Goal: Entertainment & Leisure: Consume media (video, audio)

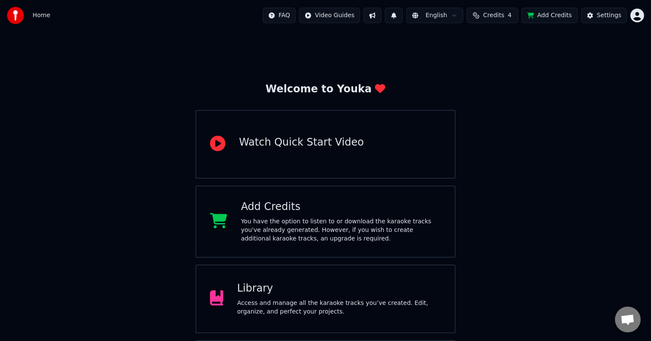
click at [273, 293] on div "Library" at bounding box center [339, 288] width 204 height 14
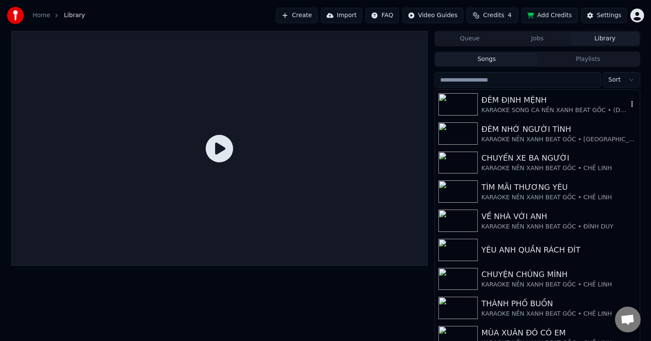
click at [527, 108] on div "KARAOKE SONG CA NỀN XANH BEAT GỐC • (DỊCH BEAT) [PERSON_NAME] •" at bounding box center [555, 110] width 146 height 9
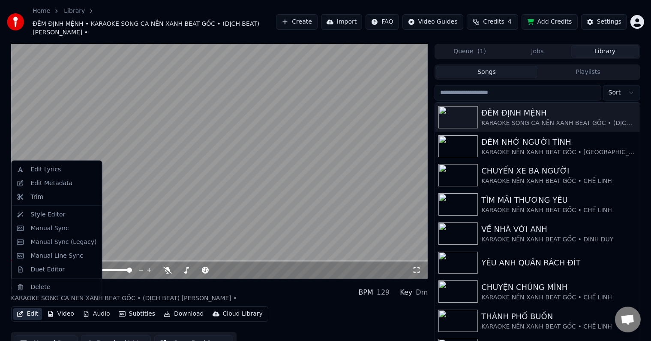
click at [33, 308] on button "Edit" at bounding box center [27, 314] width 29 height 12
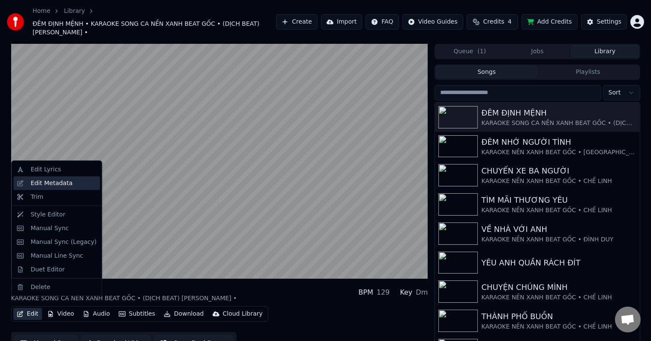
click at [42, 180] on div "Edit Metadata" at bounding box center [51, 183] width 42 height 9
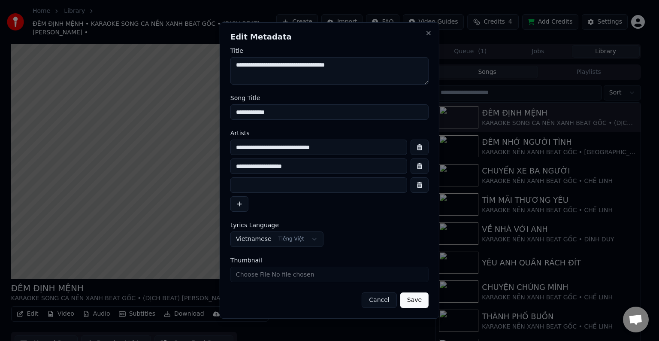
click at [266, 166] on input "**********" at bounding box center [318, 165] width 177 height 15
type input "**********"
click at [417, 302] on button "Save" at bounding box center [414, 299] width 28 height 15
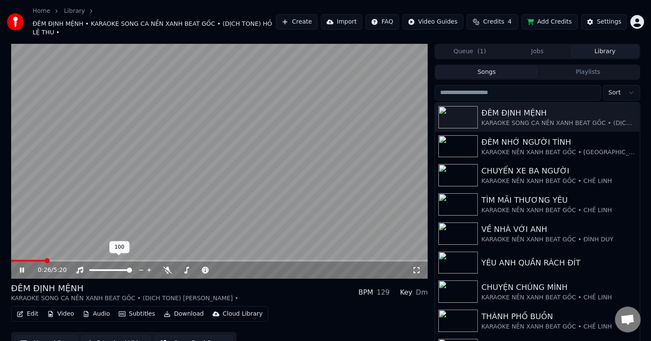
click at [132, 267] on span at bounding box center [129, 269] width 5 height 5
click at [126, 267] on span at bounding box center [124, 269] width 5 height 5
click at [132, 267] on span at bounding box center [129, 269] width 5 height 5
click at [22, 266] on icon at bounding box center [28, 269] width 20 height 7
click at [22, 267] on icon at bounding box center [21, 270] width 5 height 6
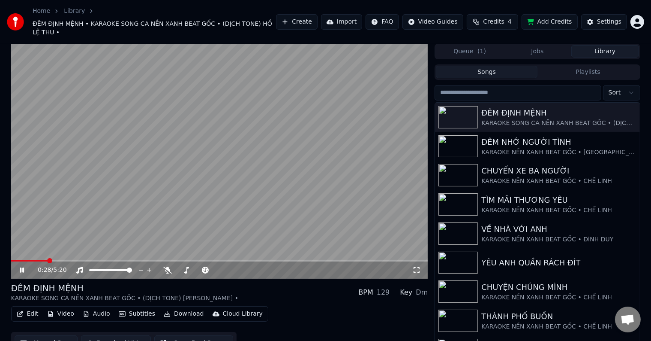
click at [48, 258] on span at bounding box center [49, 260] width 5 height 5
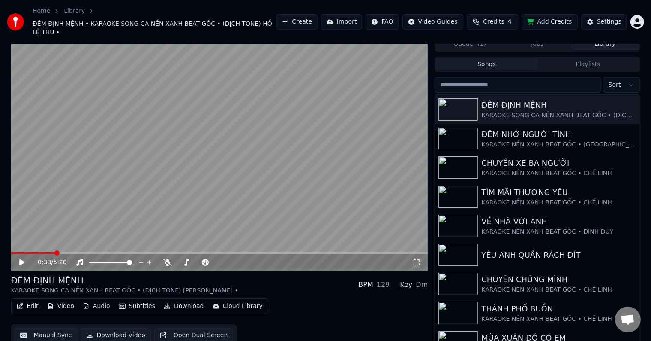
scroll to position [8, 0]
click at [386, 96] on video at bounding box center [219, 153] width 417 height 235
click at [543, 111] on div "KARAOKE SONG CA NỀN XANH BEAT GỐC • (DỊCH TONE) [PERSON_NAME] •" at bounding box center [555, 115] width 146 height 9
click at [128, 327] on button "Download Video" at bounding box center [116, 334] width 70 height 15
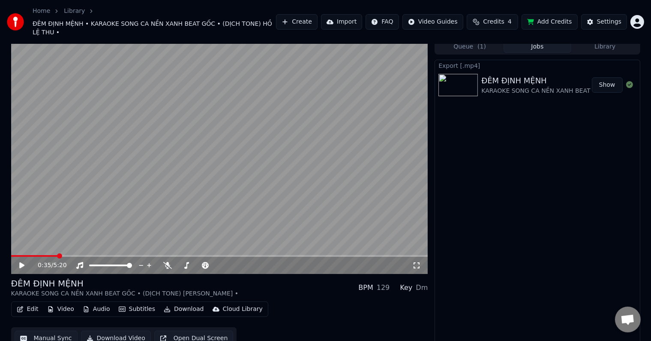
click at [44, 330] on button "Manual Sync" at bounding box center [46, 337] width 63 height 15
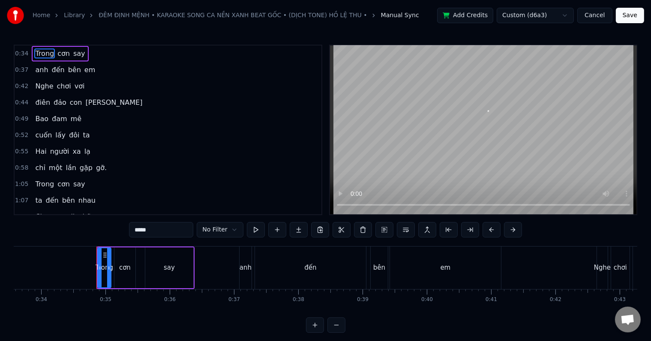
scroll to position [0, 2199]
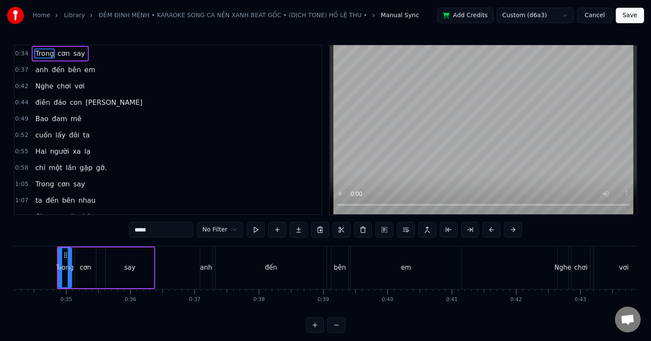
click at [208, 269] on div "anh" at bounding box center [206, 267] width 12 height 10
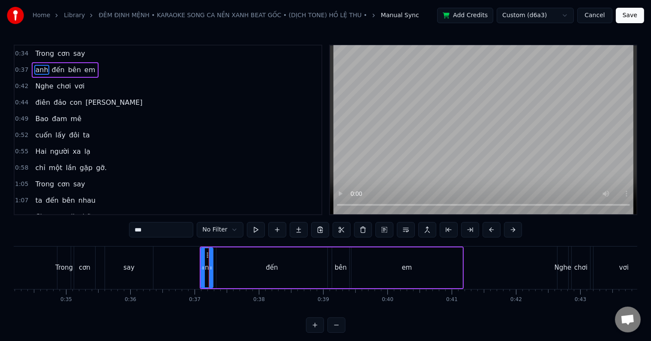
click at [344, 273] on div "bên" at bounding box center [340, 267] width 17 height 41
click at [414, 273] on div "em" at bounding box center [407, 267] width 111 height 41
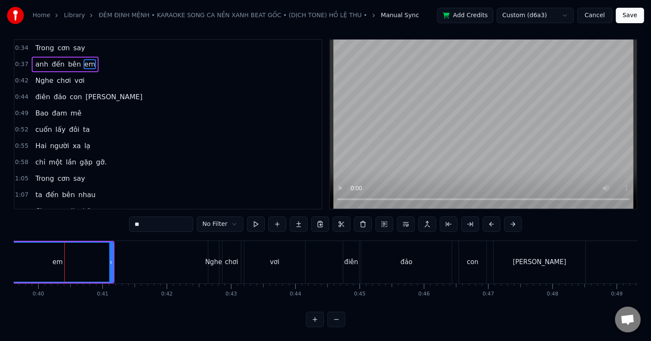
scroll to position [0, 2595]
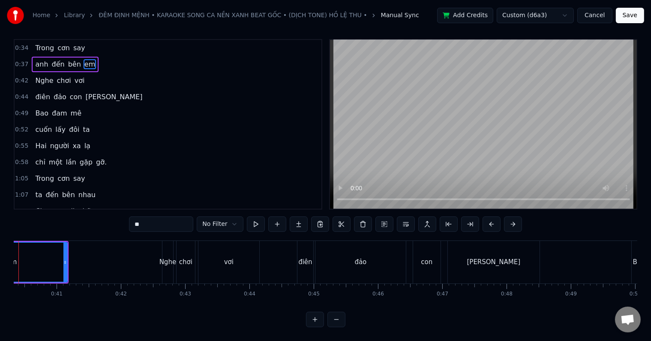
click at [174, 257] on div "Nghe" at bounding box center [168, 262] width 17 height 10
type input "****"
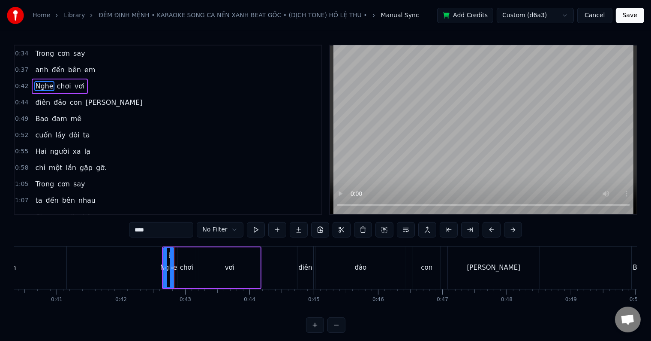
click at [314, 267] on div "điên đảo con tim" at bounding box center [419, 267] width 245 height 42
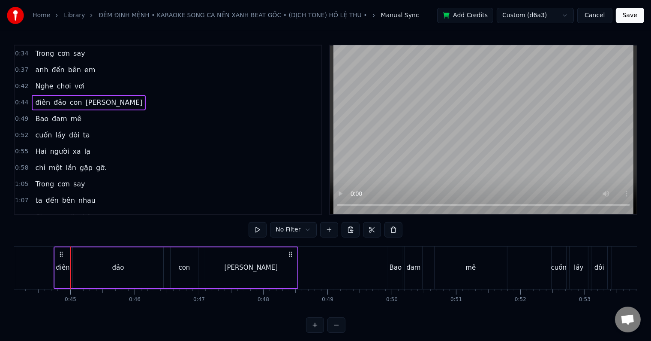
scroll to position [0, 3140]
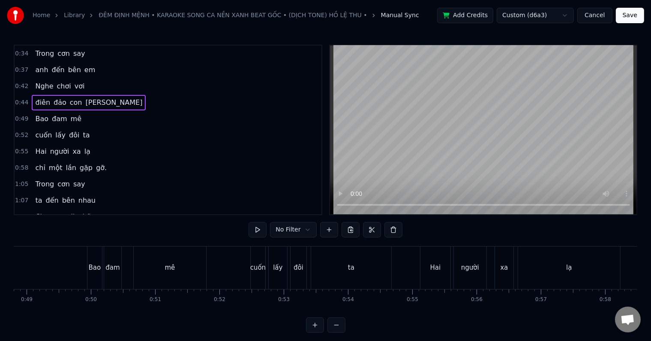
click at [101, 265] on div "Bao" at bounding box center [94, 267] width 15 height 42
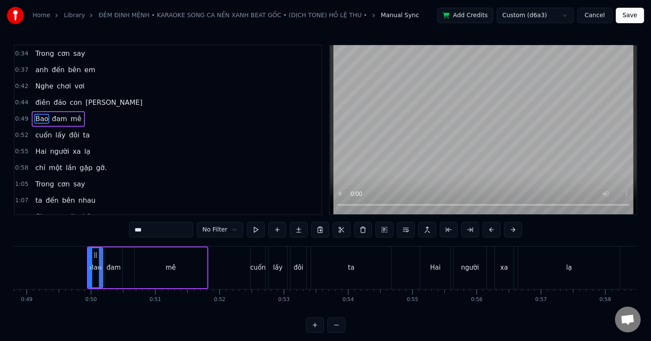
click at [472, 271] on div "người" at bounding box center [470, 267] width 18 height 10
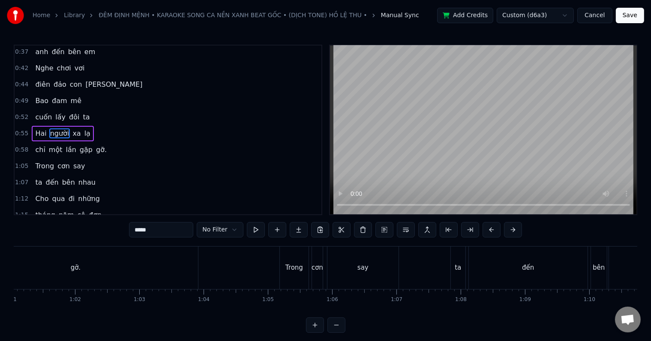
scroll to position [0, 3754]
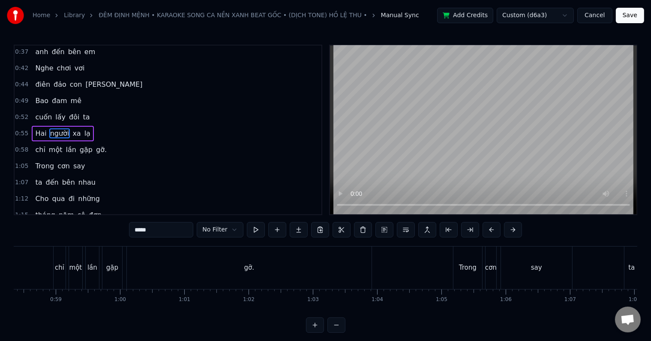
click at [197, 271] on div "gỡ." at bounding box center [249, 267] width 245 height 42
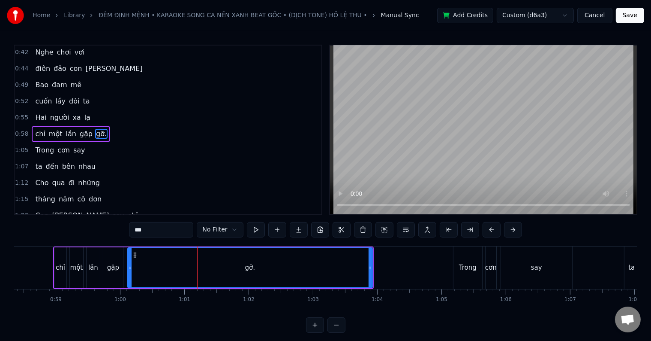
click at [98, 277] on div "lần" at bounding box center [93, 267] width 13 height 41
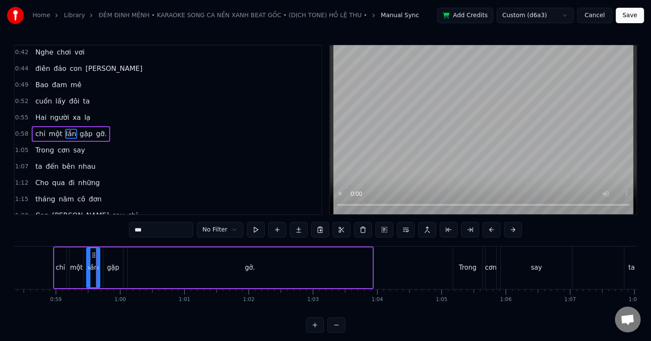
scroll to position [0, 3395]
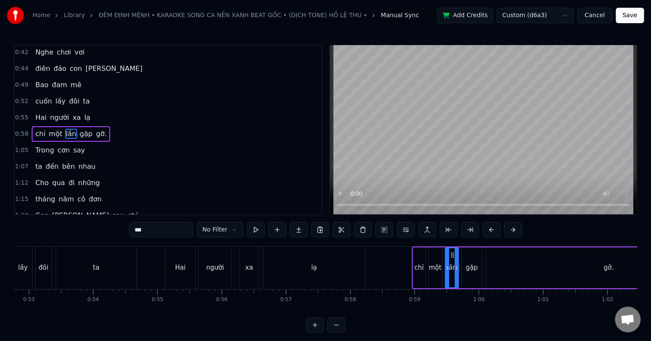
click at [177, 273] on div "Hai" at bounding box center [181, 267] width 30 height 42
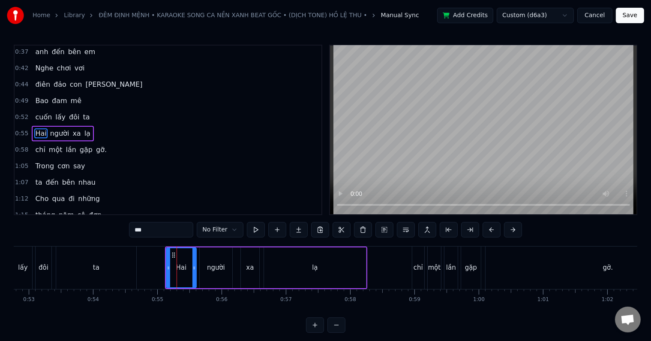
click at [315, 271] on div "lạ" at bounding box center [315, 267] width 6 height 10
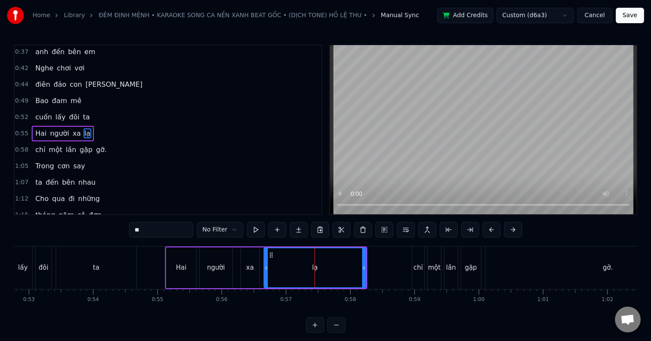
click at [422, 268] on div "chỉ" at bounding box center [418, 267] width 9 height 10
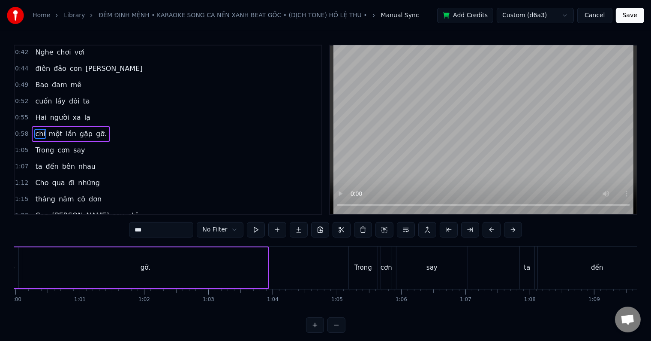
scroll to position [0, 4032]
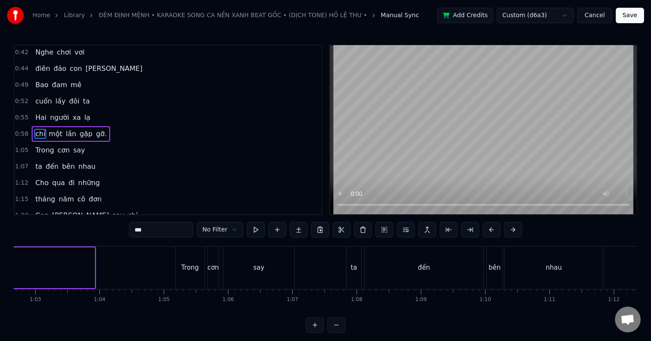
click at [183, 265] on div "Trong" at bounding box center [190, 267] width 18 height 10
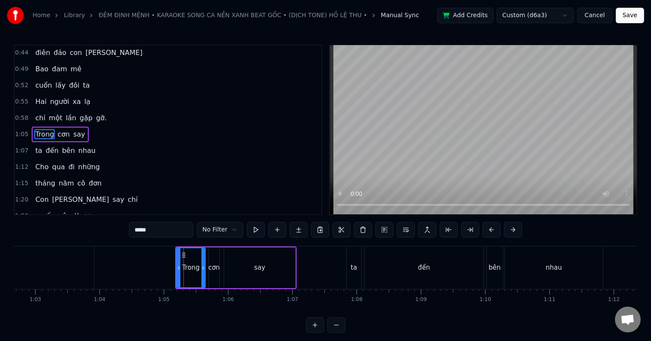
click at [355, 271] on div "ta" at bounding box center [354, 267] width 6 height 10
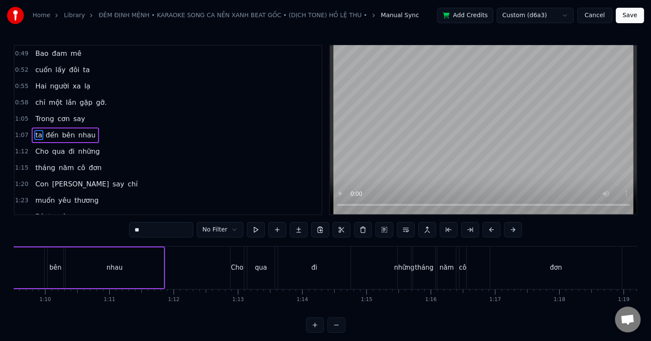
scroll to position [0, 4553]
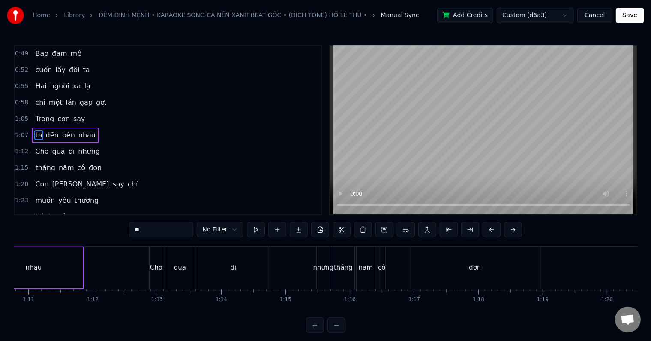
click at [157, 275] on div "Cho" at bounding box center [156, 267] width 13 height 42
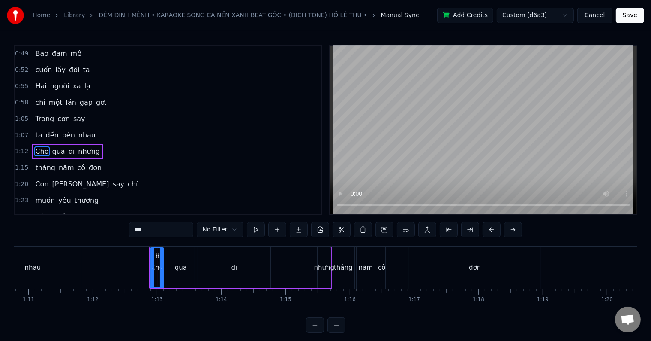
scroll to position [81, 0]
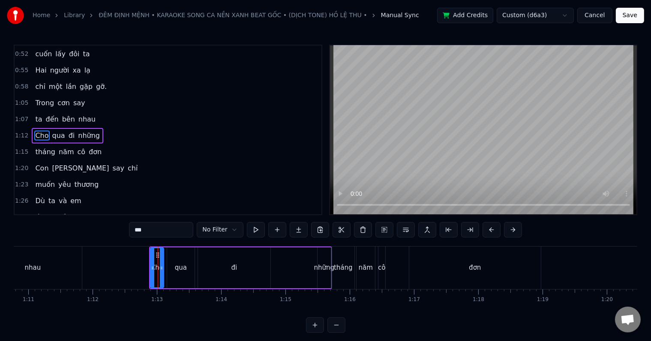
click at [473, 266] on div "đơn" at bounding box center [475, 267] width 12 height 10
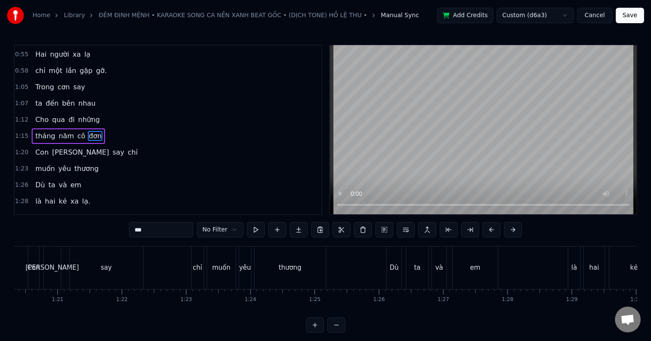
scroll to position [0, 5190]
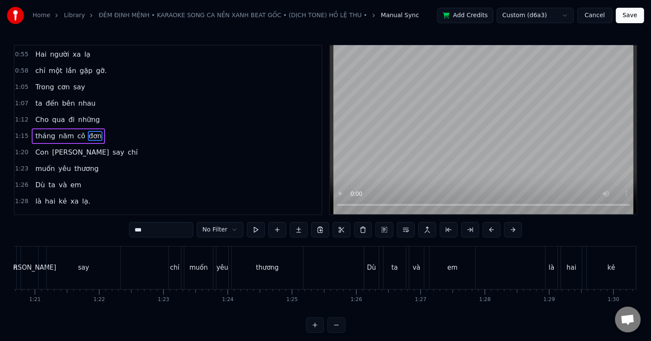
click at [91, 273] on div "say" at bounding box center [84, 267] width 74 height 42
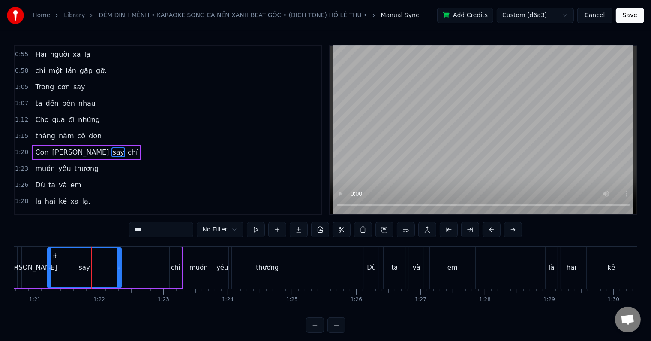
scroll to position [113, 0]
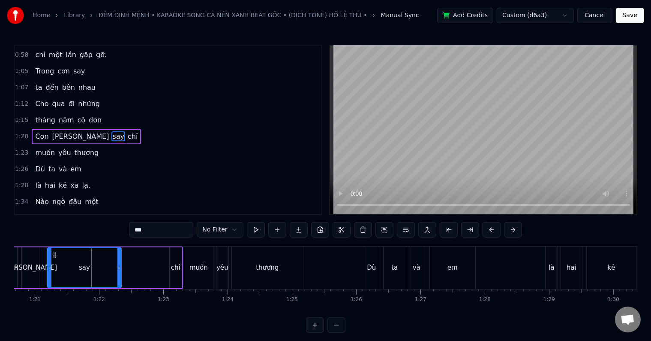
click at [38, 272] on div "[PERSON_NAME]" at bounding box center [30, 267] width 17 height 41
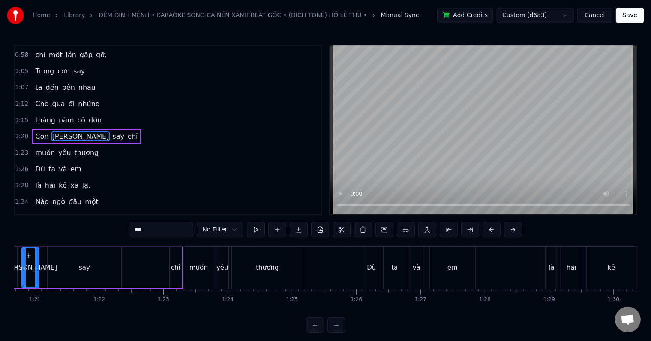
scroll to position [0, 5171]
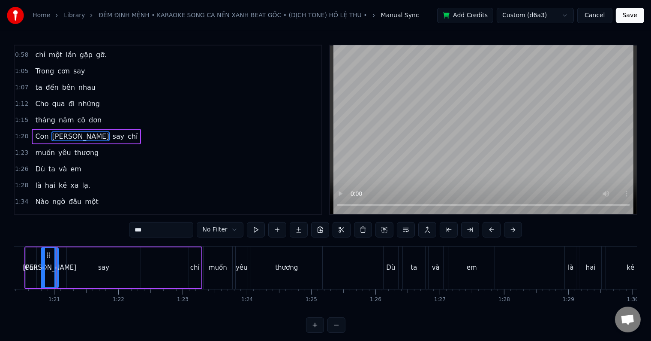
click at [288, 268] on div "thương" at bounding box center [286, 267] width 23 height 10
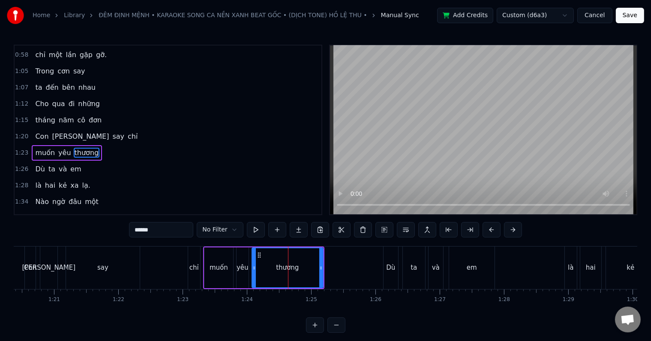
scroll to position [129, 0]
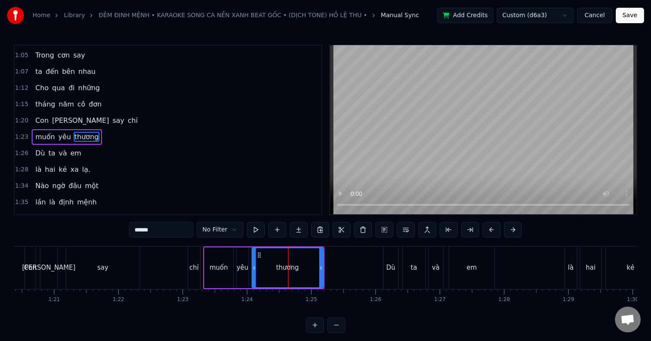
click at [385, 269] on div "Dù" at bounding box center [391, 267] width 15 height 42
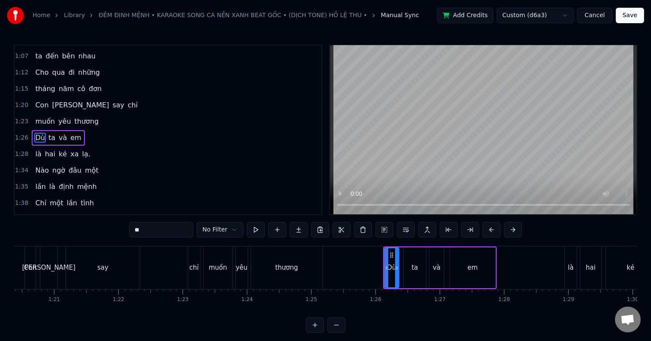
click at [411, 269] on div "ta" at bounding box center [415, 267] width 22 height 41
click at [48, 133] on span "ta" at bounding box center [52, 138] width 9 height 10
drag, startPoint x: 151, startPoint y: 233, endPoint x: 115, endPoint y: 233, distance: 36.0
click at [115, 233] on div "0:34 Trong cơn say 0:37 anh đến bên em 0:42 Nghe chơi vơi 0:44 điên đảo con tim…" at bounding box center [326, 189] width 624 height 288
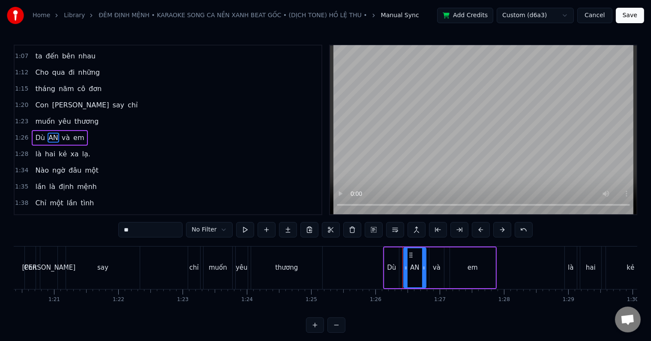
type input "*"
click at [474, 269] on div "em" at bounding box center [473, 267] width 10 height 10
type input "**"
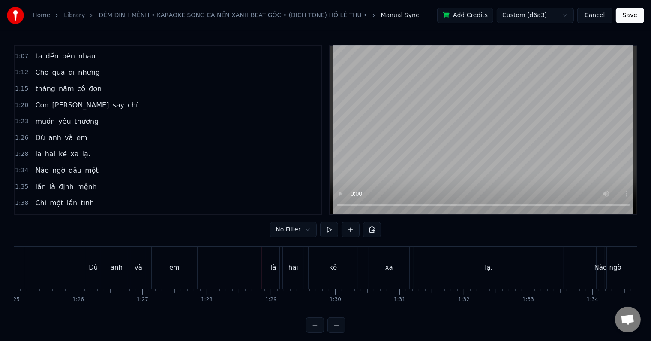
scroll to position [0, 5631]
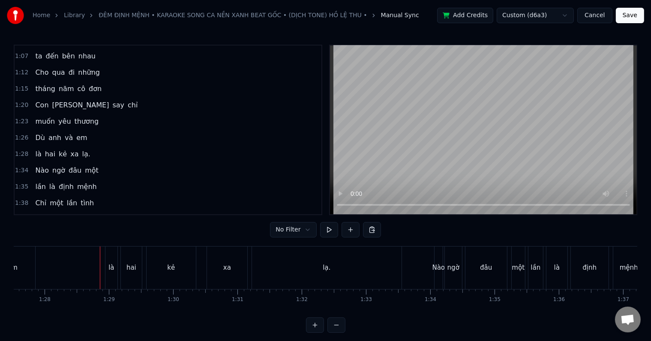
click at [448, 268] on div "ngờ" at bounding box center [454, 267] width 12 height 10
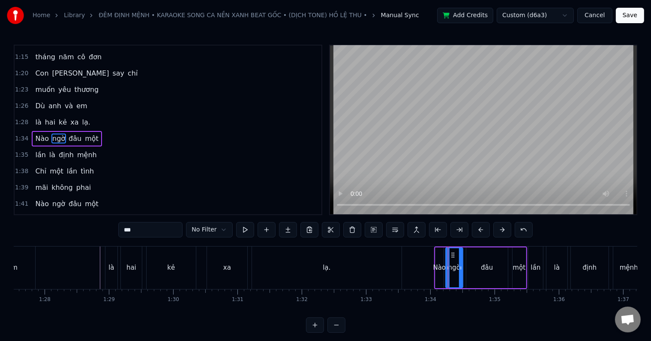
scroll to position [0, 5839]
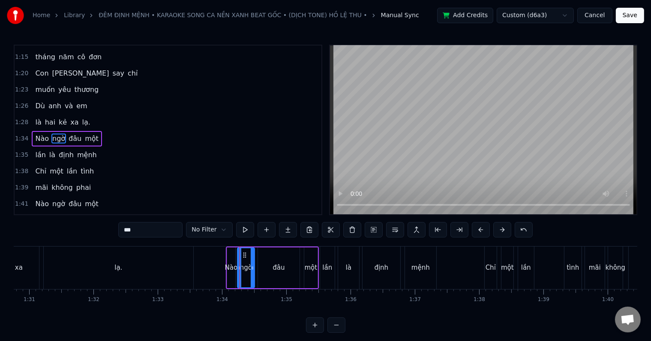
click at [229, 276] on div "Nào" at bounding box center [231, 267] width 8 height 41
click at [426, 268] on div "mệnh" at bounding box center [421, 267] width 18 height 10
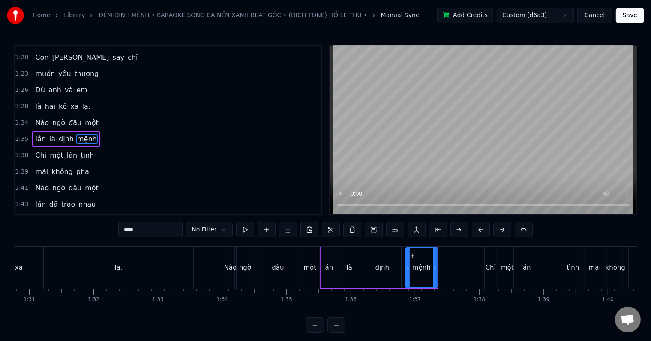
click at [489, 264] on div "Chỉ" at bounding box center [491, 267] width 10 height 10
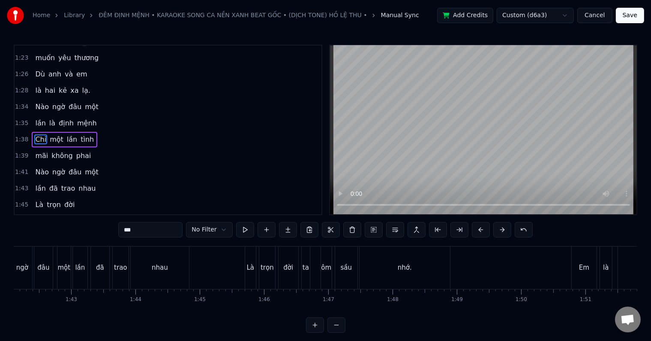
scroll to position [0, 6384]
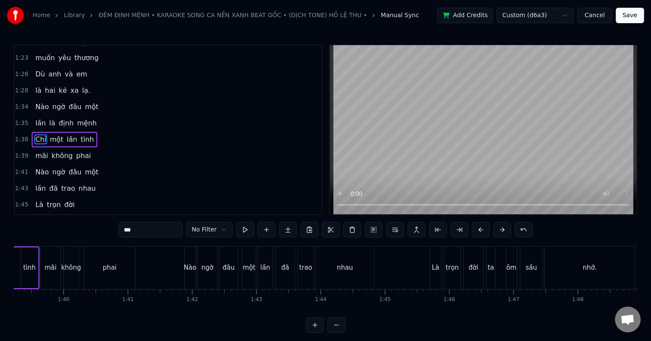
click at [197, 275] on div "ngờ" at bounding box center [207, 267] width 21 height 42
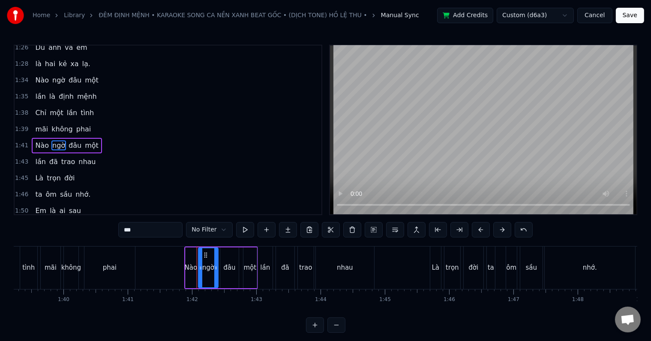
scroll to position [239, 0]
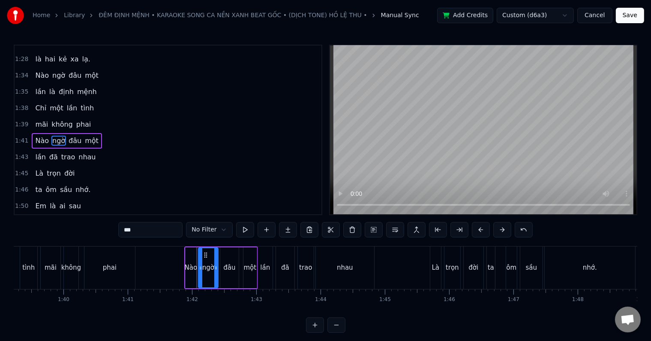
click at [189, 275] on div "Nào" at bounding box center [191, 267] width 11 height 41
click at [231, 275] on div "đâu" at bounding box center [229, 267] width 18 height 41
click at [270, 275] on div "lần" at bounding box center [265, 267] width 15 height 42
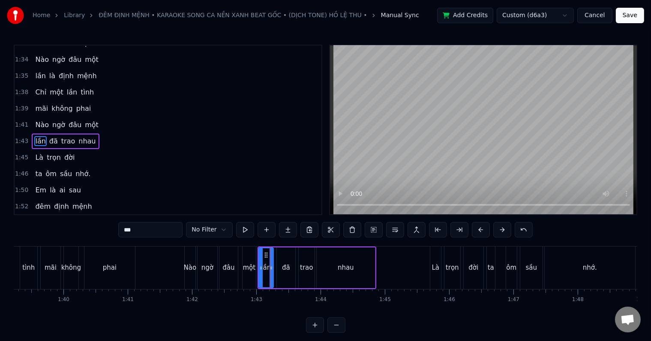
click at [355, 275] on div "nhau" at bounding box center [346, 267] width 58 height 41
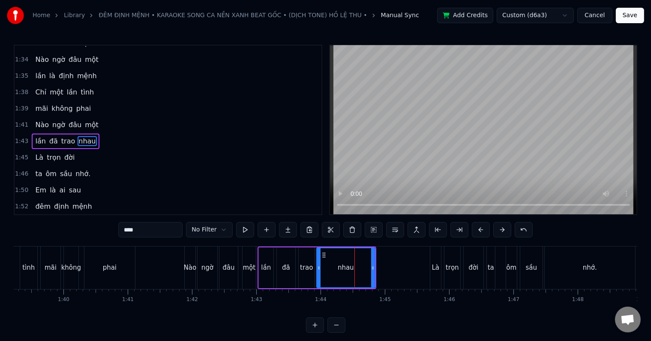
click at [434, 270] on div "Là" at bounding box center [436, 267] width 8 height 10
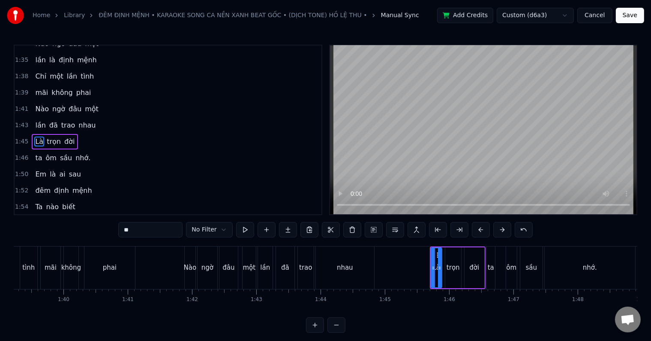
click at [584, 264] on div "nhớ." at bounding box center [590, 267] width 14 height 10
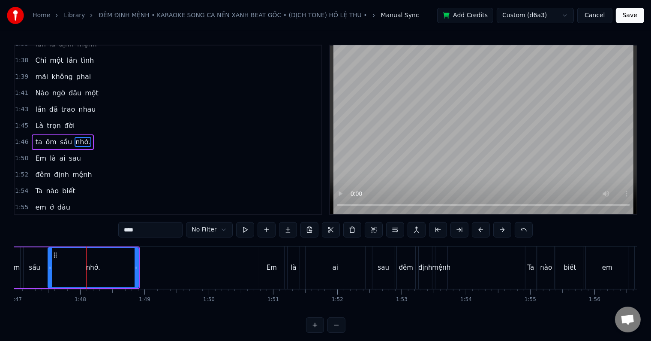
scroll to position [0, 6894]
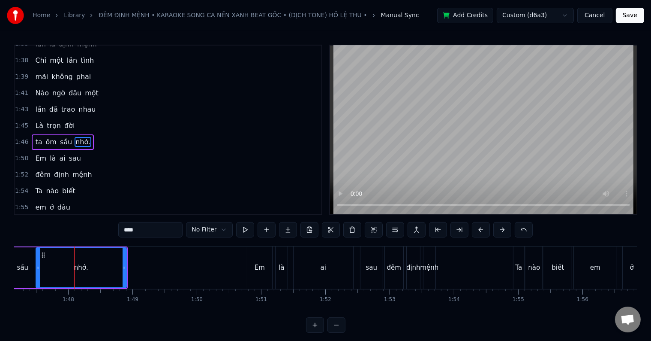
click at [256, 270] on div "Em" at bounding box center [260, 267] width 10 height 10
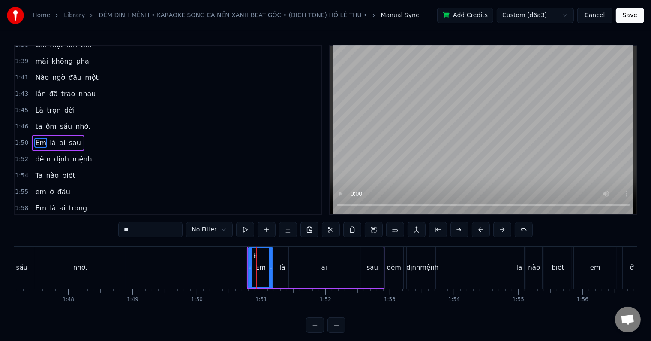
click at [431, 266] on div "mệnh" at bounding box center [429, 267] width 18 height 10
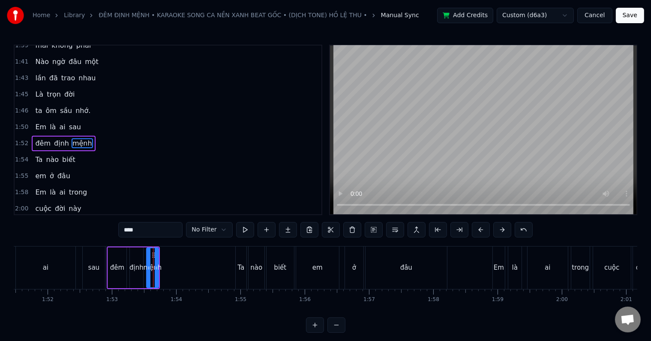
scroll to position [0, 7381]
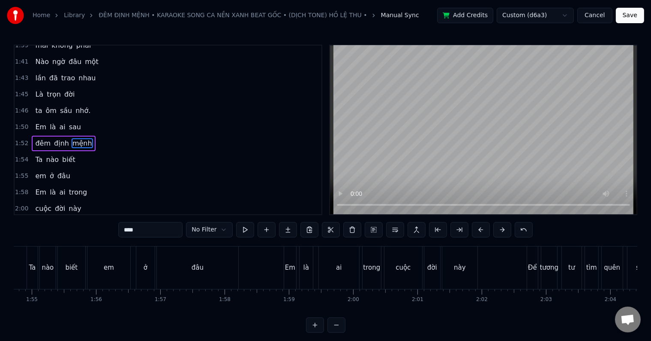
click at [205, 274] on div "đâu" at bounding box center [197, 267] width 81 height 42
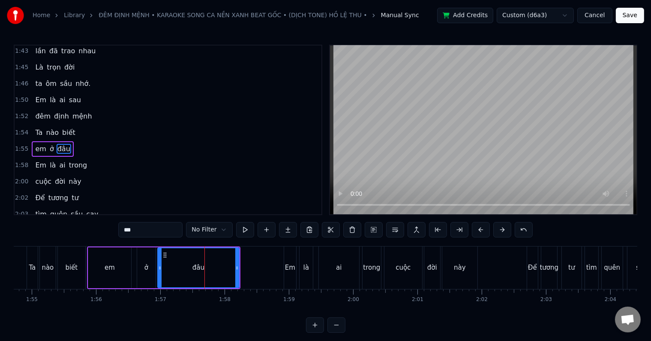
scroll to position [350, 0]
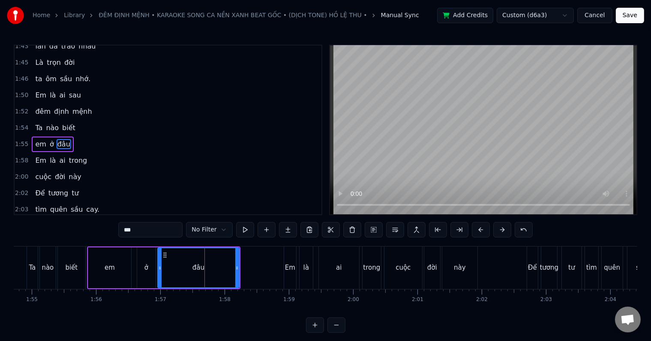
click at [293, 273] on div "Em" at bounding box center [290, 267] width 12 height 42
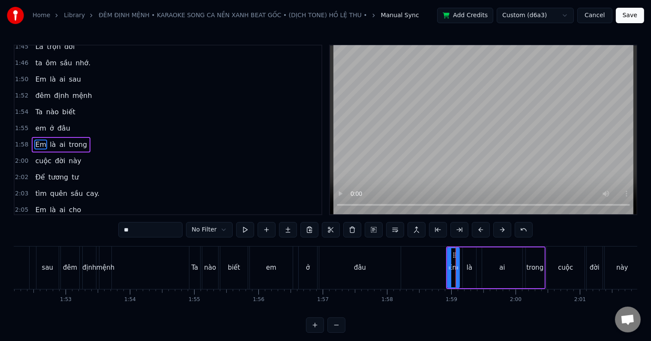
scroll to position [0, 7183]
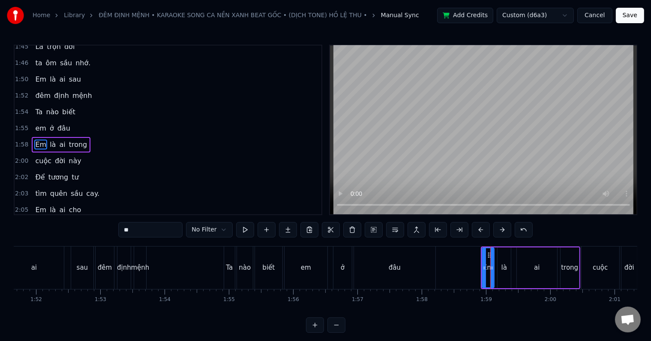
click at [312, 266] on div "em" at bounding box center [306, 267] width 43 height 42
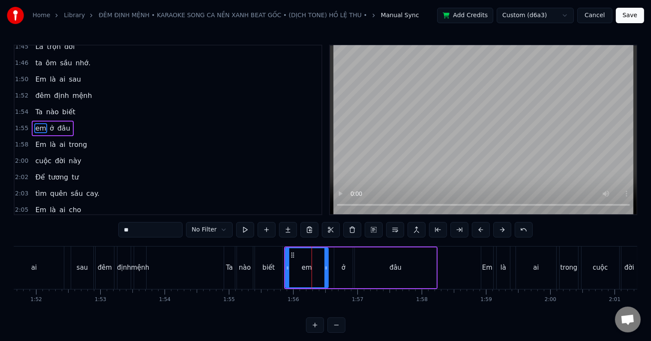
scroll to position [350, 0]
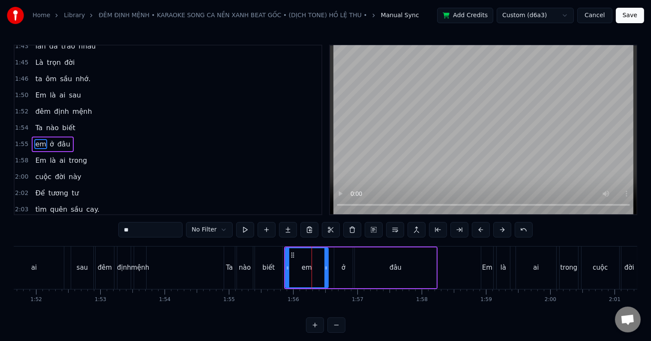
click at [346, 265] on div "ở" at bounding box center [344, 267] width 18 height 41
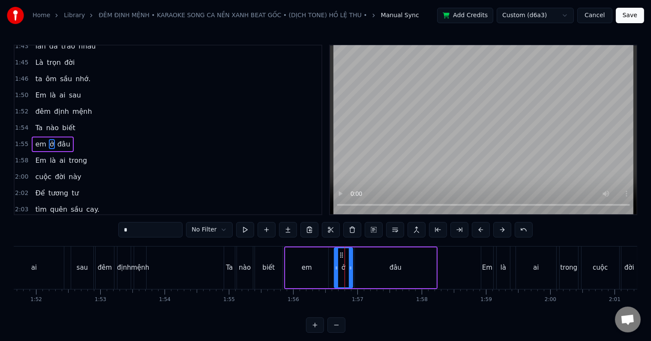
click at [386, 265] on div "đâu" at bounding box center [395, 267] width 81 height 41
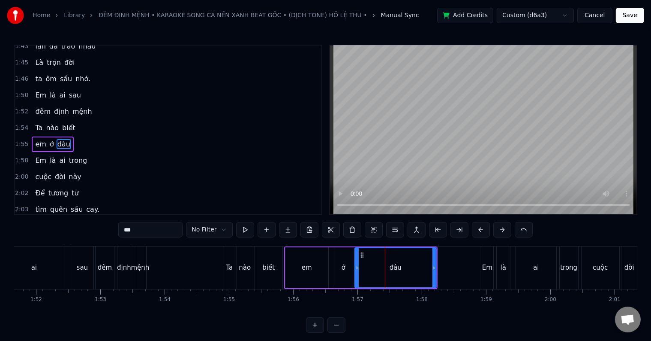
click at [420, 265] on div "đâu" at bounding box center [396, 267] width 81 height 39
click at [232, 271] on div "Ta" at bounding box center [229, 267] width 7 height 10
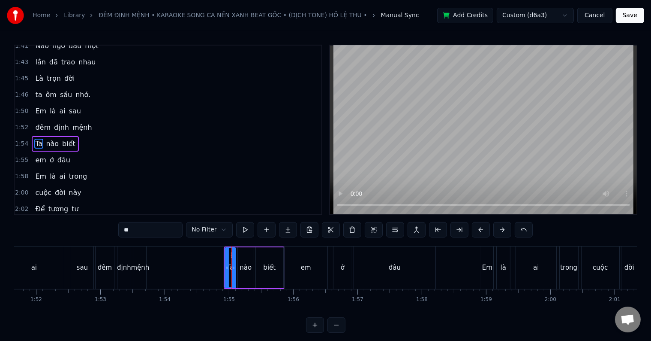
click at [140, 271] on div "mệnh" at bounding box center [140, 267] width 18 height 10
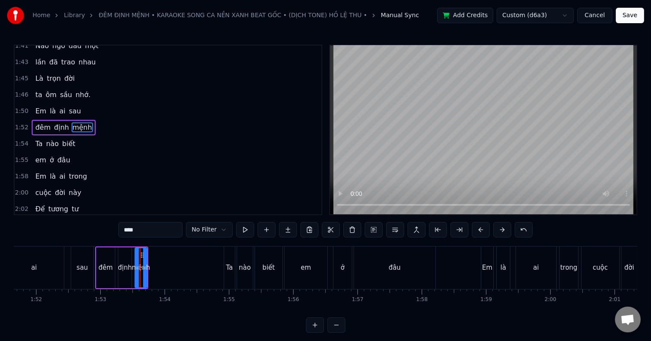
scroll to position [318, 0]
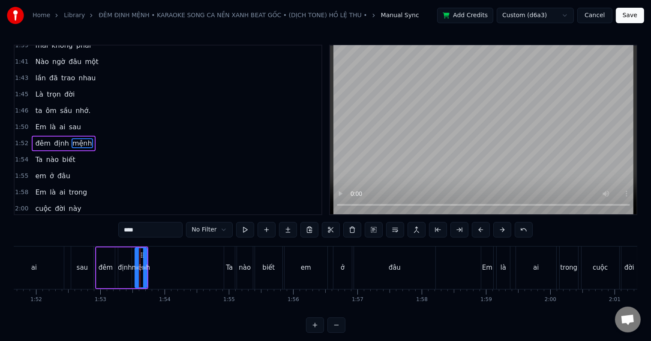
click at [488, 271] on div "Em" at bounding box center [488, 267] width 10 height 10
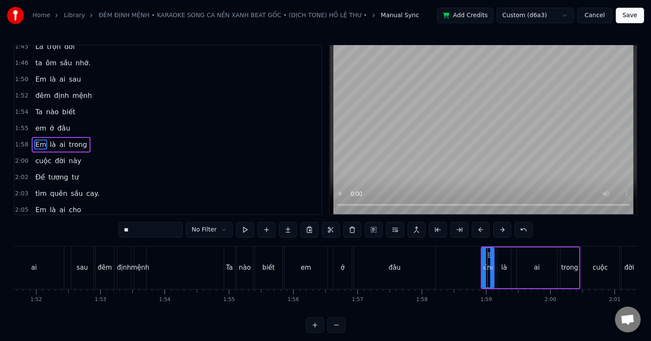
scroll to position [0, 7531]
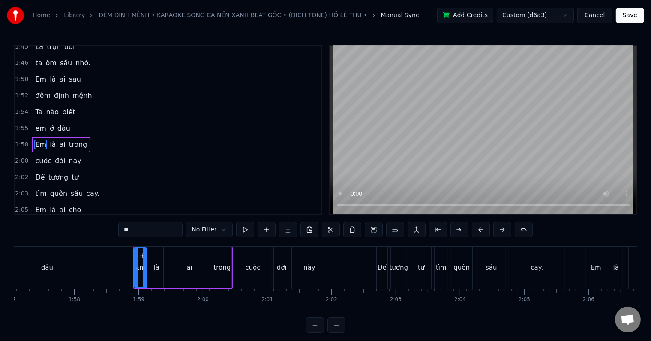
click at [250, 275] on div "cuộc" at bounding box center [253, 267] width 38 height 42
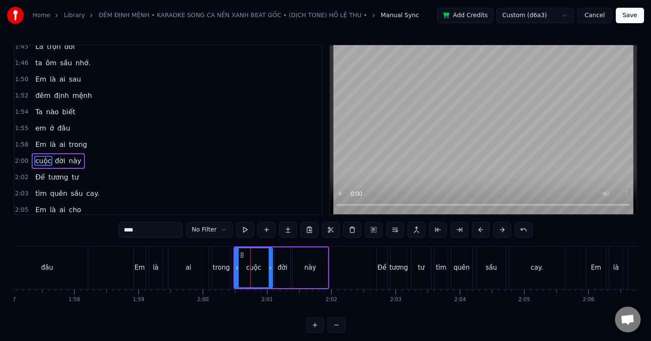
scroll to position [381, 0]
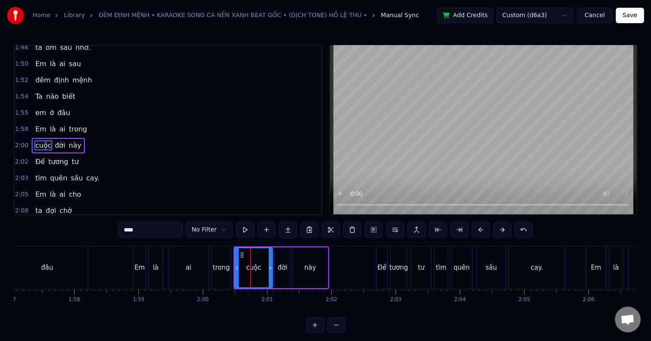
click at [287, 274] on div "đời" at bounding box center [283, 267] width 16 height 41
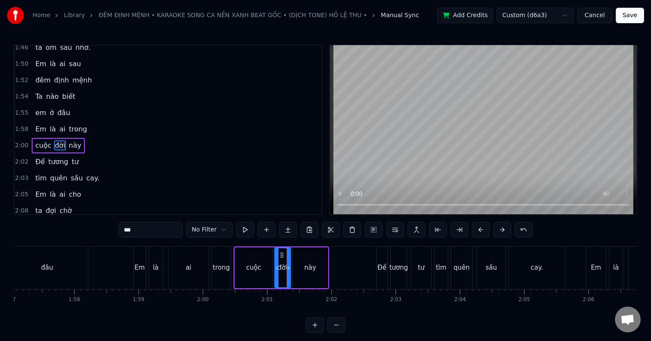
click at [314, 272] on div "này" at bounding box center [310, 267] width 35 height 41
click at [381, 271] on div "Để" at bounding box center [382, 267] width 9 height 10
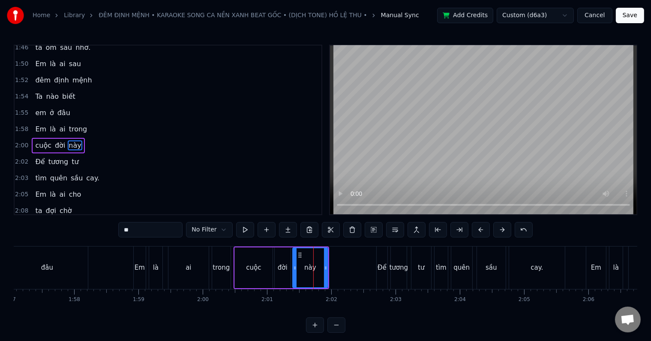
scroll to position [397, 0]
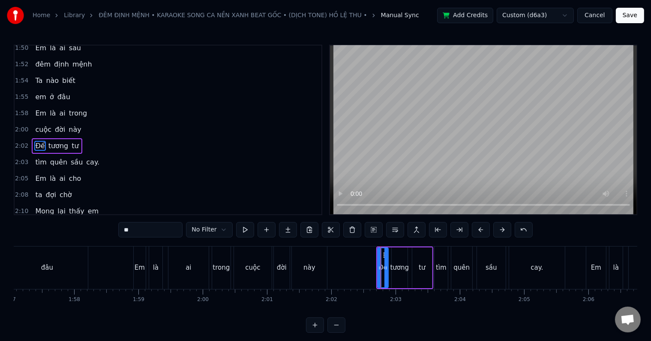
click at [400, 269] on div "tương" at bounding box center [400, 267] width 19 height 10
click at [425, 267] on div "tư" at bounding box center [422, 267] width 6 height 10
click at [445, 268] on div "tìm" at bounding box center [441, 267] width 11 height 10
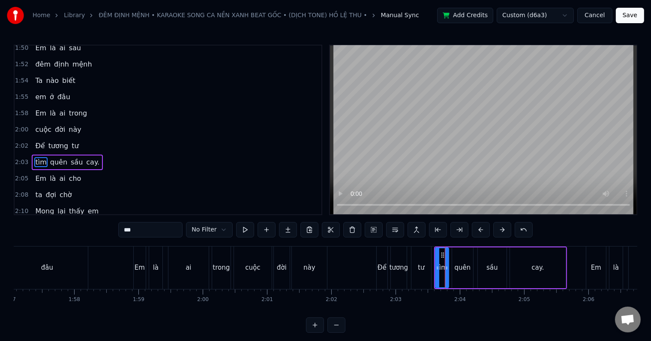
scroll to position [413, 0]
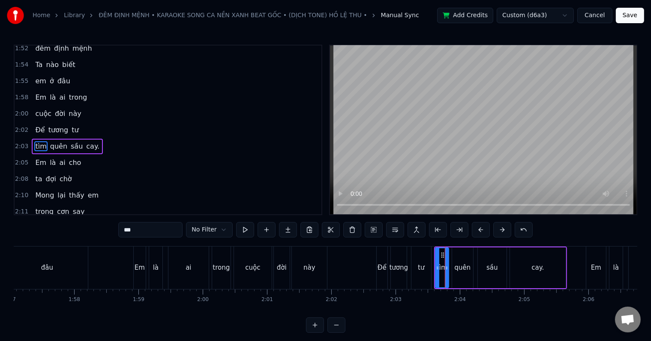
click at [460, 268] on div "quên" at bounding box center [463, 267] width 16 height 10
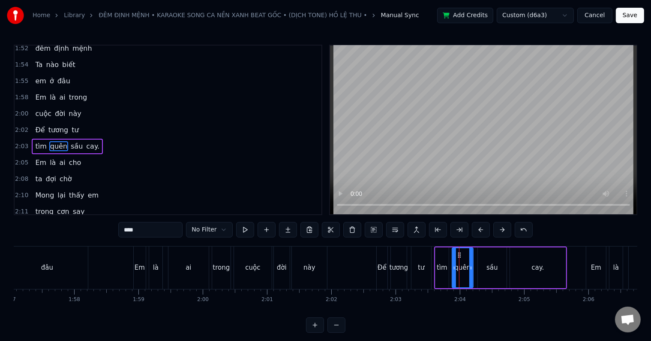
click at [488, 269] on div "sầu" at bounding box center [493, 267] width 12 height 10
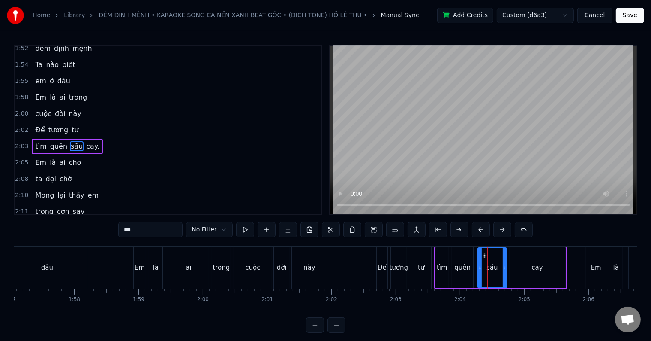
click at [535, 271] on div "cay." at bounding box center [538, 267] width 12 height 10
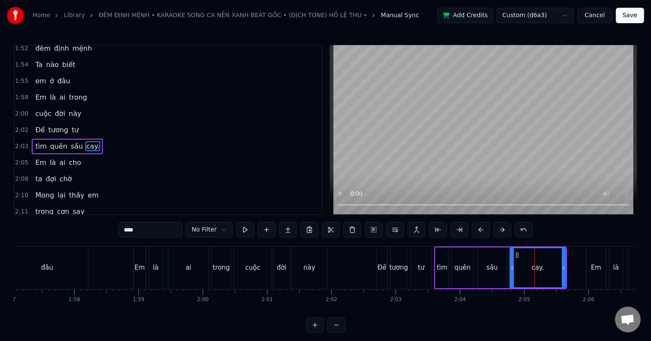
click at [594, 272] on div "Em" at bounding box center [596, 267] width 10 height 10
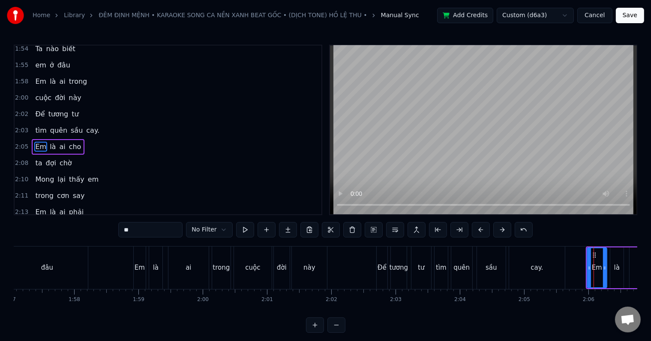
scroll to position [0, 7658]
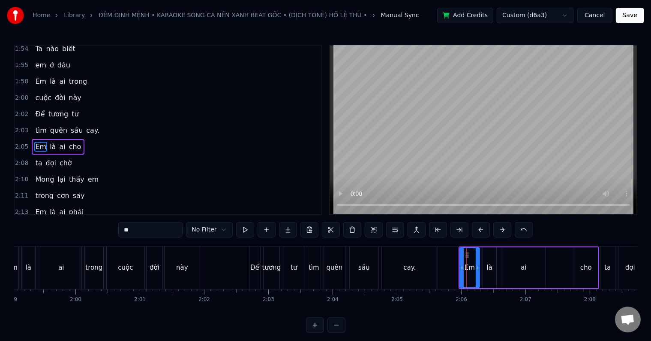
click at [611, 272] on div "ta" at bounding box center [608, 267] width 15 height 42
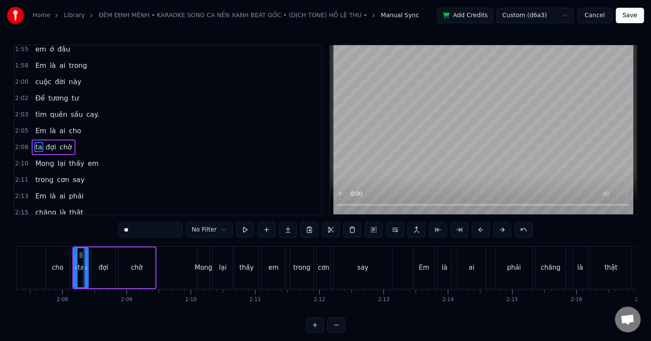
scroll to position [0, 8213]
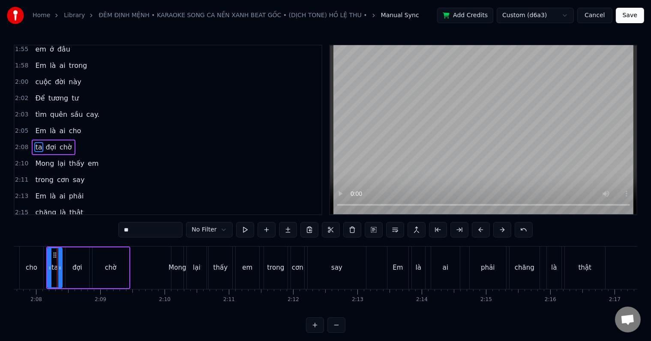
click at [579, 269] on div "thật" at bounding box center [585, 267] width 13 height 10
type input "****"
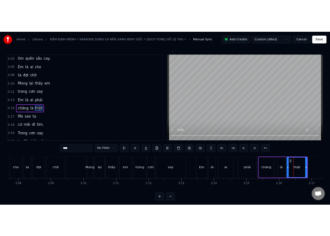
scroll to position [507, 0]
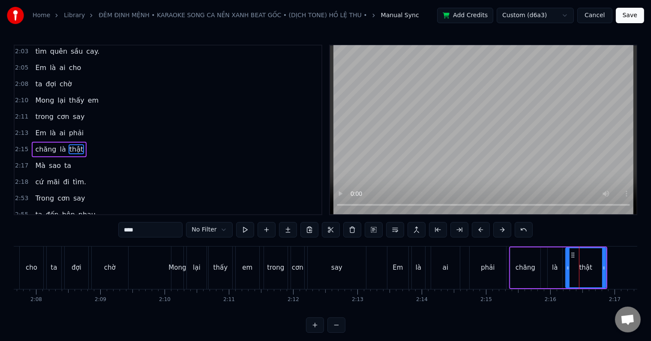
drag, startPoint x: 628, startPoint y: 16, endPoint x: 626, endPoint y: 25, distance: 9.2
click at [628, 16] on button "Save" at bounding box center [630, 15] width 28 height 15
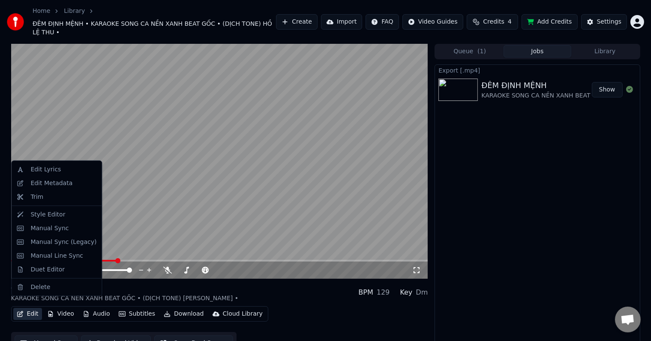
click at [33, 308] on button "Edit" at bounding box center [27, 314] width 29 height 12
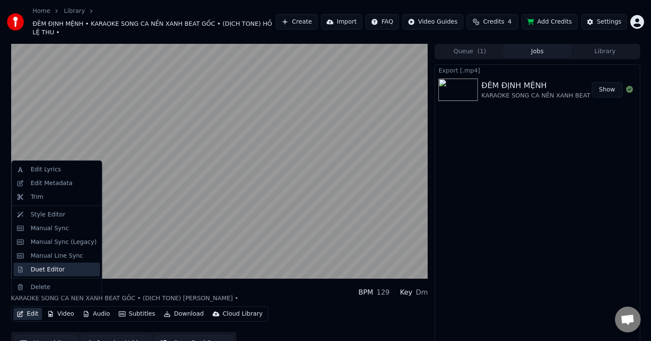
click at [37, 269] on div "Duet Editor" at bounding box center [47, 269] width 34 height 9
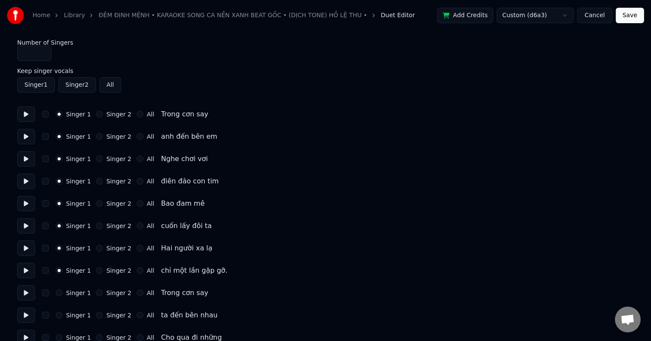
type input "*"
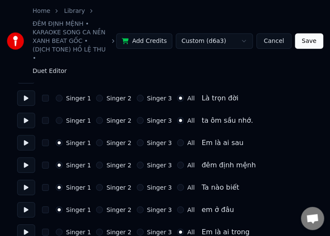
scroll to position [643, 0]
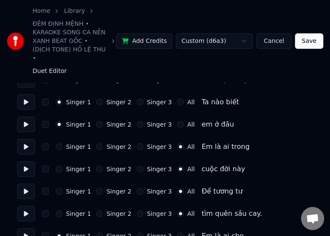
click at [147, 144] on label "Singer 3" at bounding box center [159, 147] width 25 height 6
click at [144, 143] on button "Singer 3" at bounding box center [140, 146] width 7 height 7
click at [150, 166] on label "Singer 3" at bounding box center [159, 169] width 25 height 6
click at [144, 166] on button "Singer 3" at bounding box center [140, 169] width 7 height 7
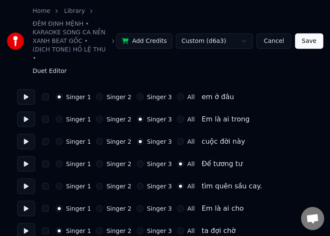
scroll to position [686, 0]
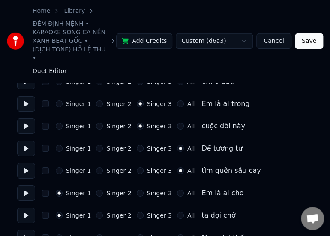
click at [150, 145] on label "Singer 3" at bounding box center [159, 148] width 25 height 6
click at [144, 145] on button "Singer 3" at bounding box center [140, 148] width 7 height 7
click at [151, 168] on label "Singer 3" at bounding box center [159, 171] width 25 height 6
click at [144, 167] on button "Singer 3" at bounding box center [140, 170] width 7 height 7
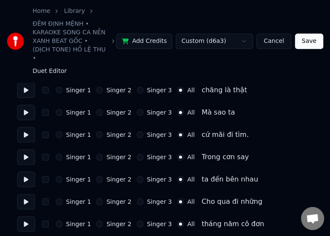
scroll to position [815, 0]
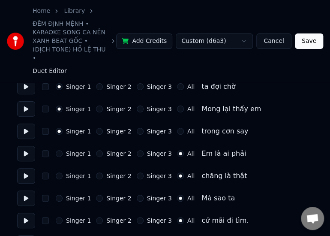
click at [154, 151] on label "Singer 3" at bounding box center [159, 154] width 25 height 6
click at [144, 150] on button "Singer 3" at bounding box center [140, 153] width 7 height 7
click at [153, 173] on label "Singer 3" at bounding box center [159, 176] width 25 height 6
click at [144, 172] on button "Singer 3" at bounding box center [140, 175] width 7 height 7
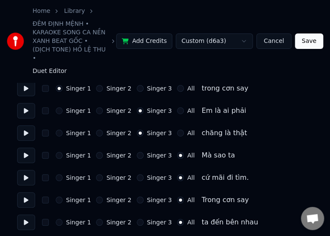
click at [156, 152] on label "Singer 3" at bounding box center [159, 155] width 25 height 6
click at [144, 152] on button "Singer 3" at bounding box center [140, 155] width 7 height 7
click at [153, 175] on label "Singer 3" at bounding box center [159, 178] width 25 height 6
click at [144, 174] on button "Singer 3" at bounding box center [140, 177] width 7 height 7
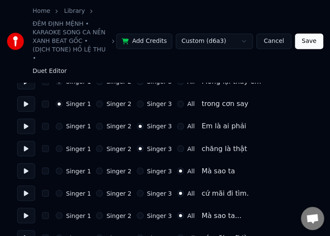
scroll to position [1922, 0]
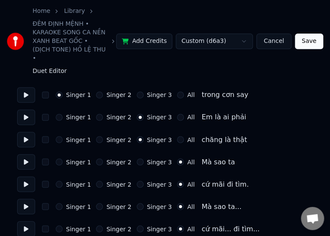
click at [309, 36] on button "Save" at bounding box center [309, 40] width 28 height 15
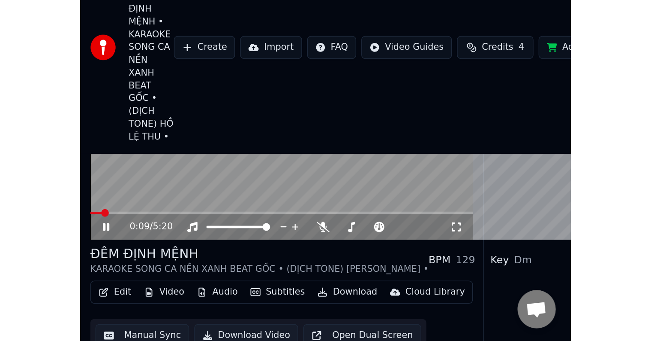
scroll to position [5, 0]
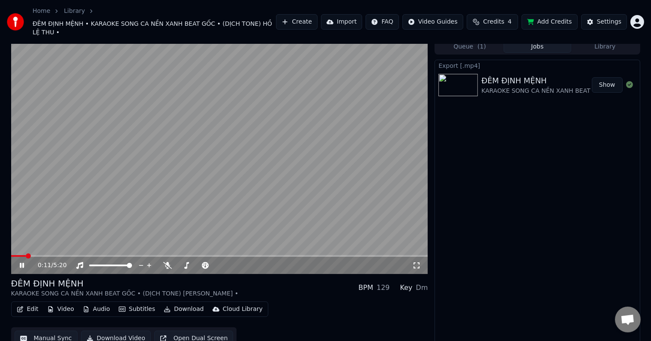
click at [57, 330] on button "Manual Sync" at bounding box center [46, 337] width 63 height 15
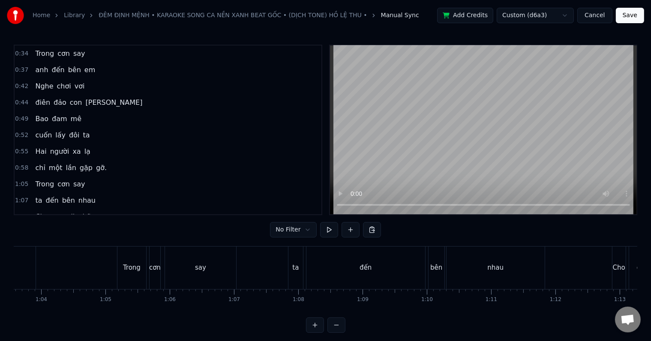
scroll to position [0, 4333]
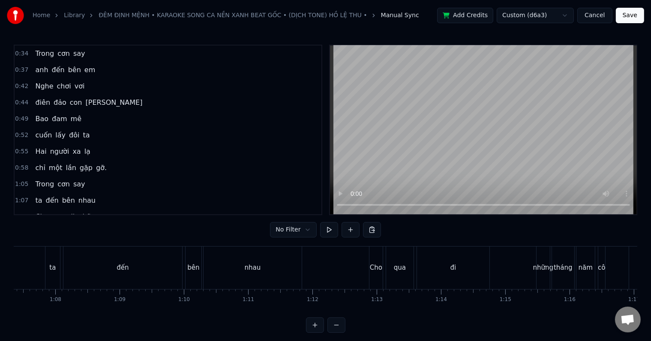
click at [374, 268] on div "Cho" at bounding box center [376, 267] width 12 height 10
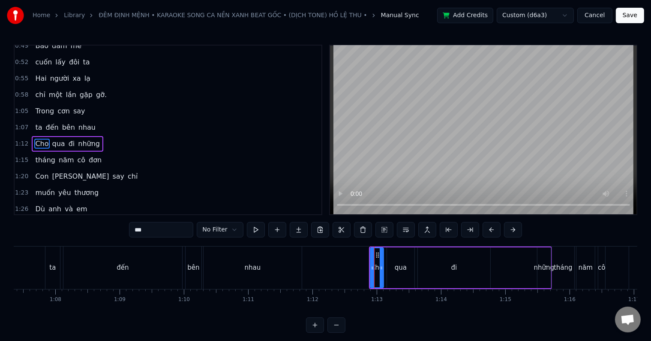
scroll to position [81, 0]
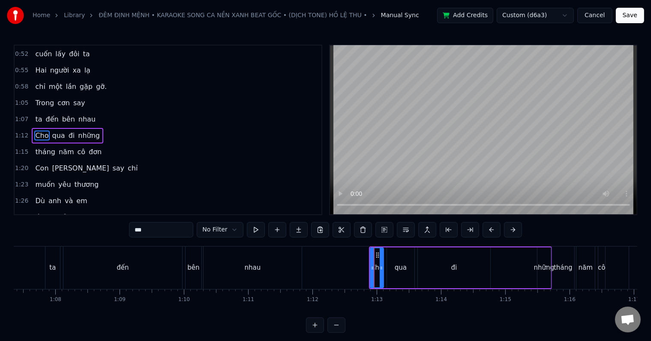
click at [53, 271] on div "ta" at bounding box center [52, 267] width 6 height 10
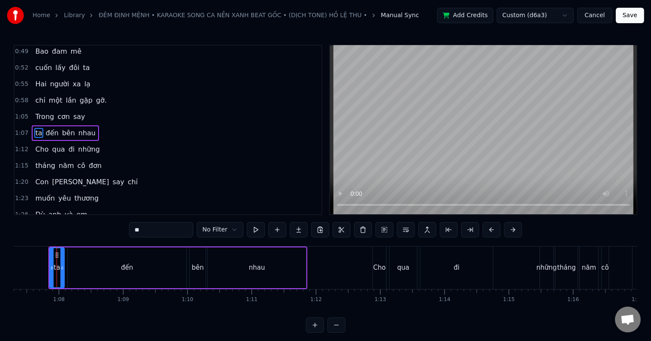
scroll to position [0, 4078]
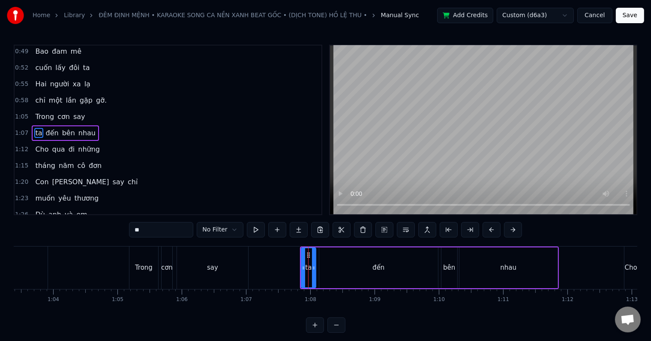
click at [144, 276] on div "Trong" at bounding box center [144, 267] width 29 height 42
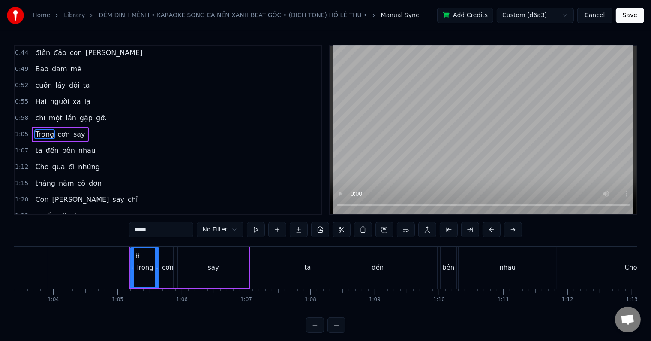
scroll to position [0, 3696]
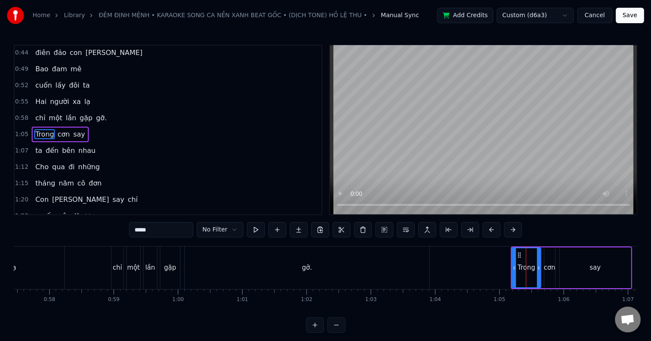
click at [303, 271] on div "gỡ." at bounding box center [307, 267] width 10 height 10
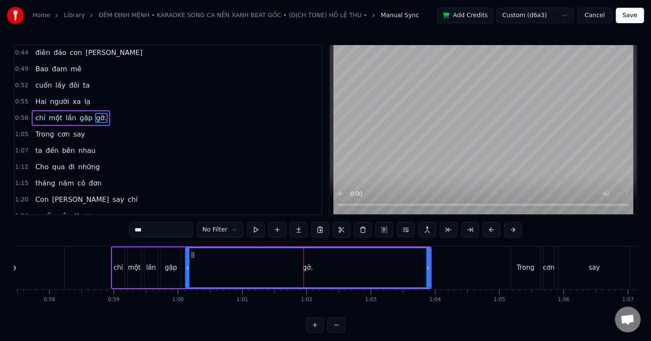
scroll to position [34, 0]
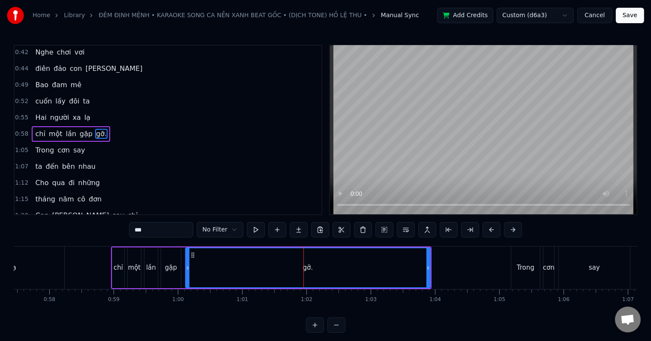
click at [589, 268] on div "say" at bounding box center [594, 267] width 71 height 42
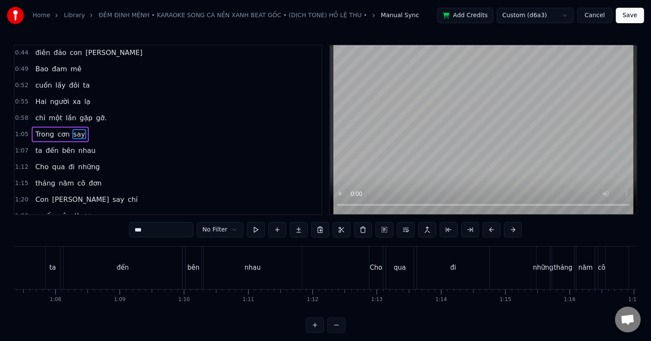
scroll to position [0, 4461]
click at [255, 266] on div "Cho" at bounding box center [248, 267] width 13 height 42
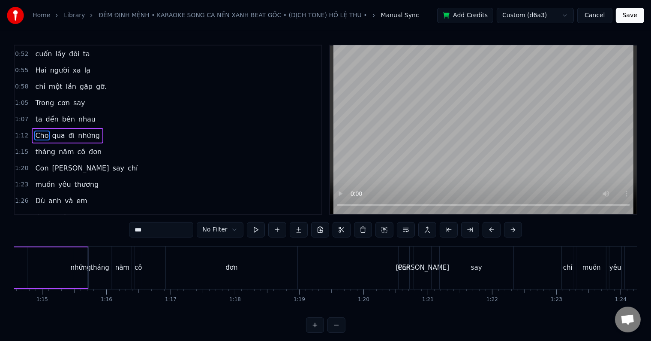
scroll to position [0, 4808]
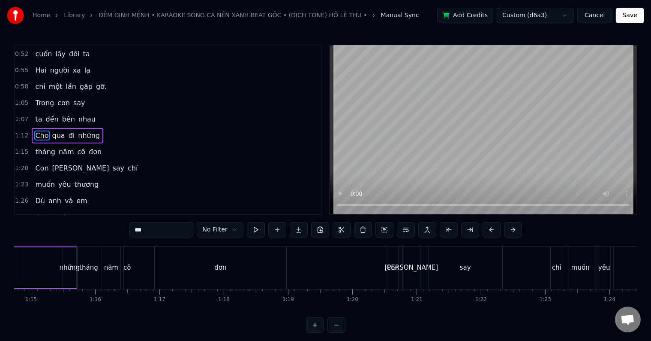
click at [393, 268] on div "Con" at bounding box center [393, 267] width 12 height 10
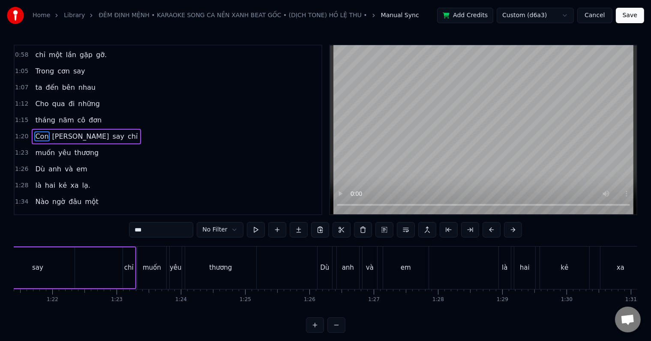
scroll to position [0, 5272]
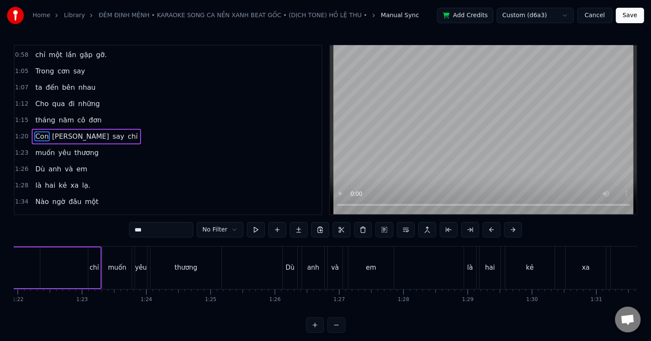
click at [184, 273] on div "thương" at bounding box center [186, 267] width 71 height 42
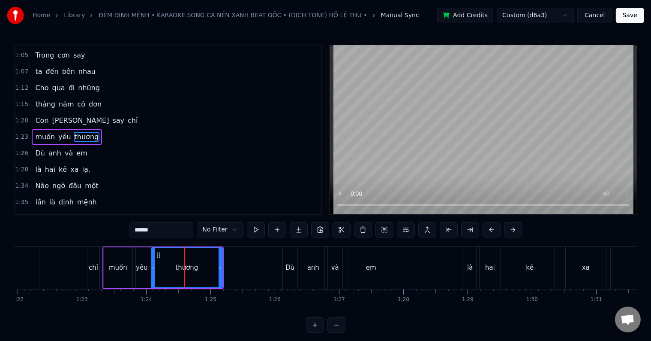
click at [471, 271] on div "là" at bounding box center [471, 267] width 6 height 10
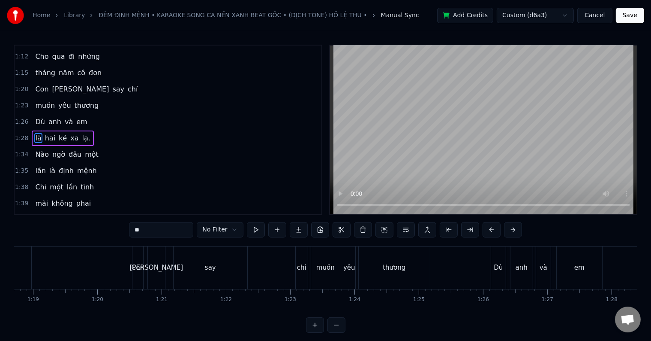
scroll to position [0, 5017]
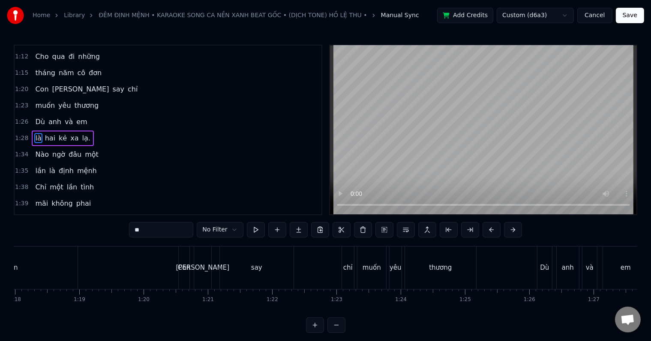
click at [184, 273] on div "Con" at bounding box center [184, 267] width 11 height 42
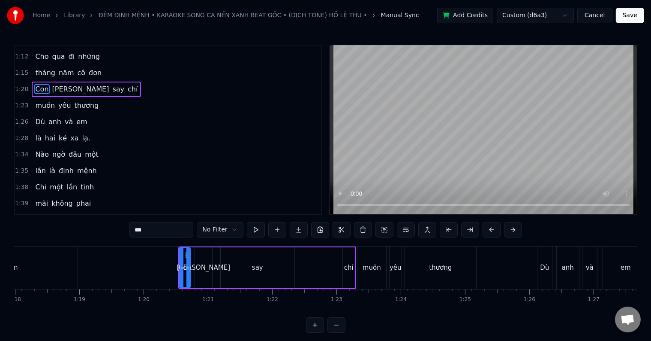
scroll to position [113, 0]
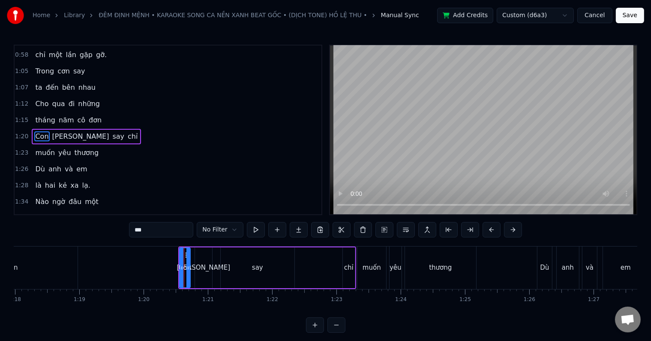
click at [370, 272] on div "muốn" at bounding box center [372, 267] width 18 height 10
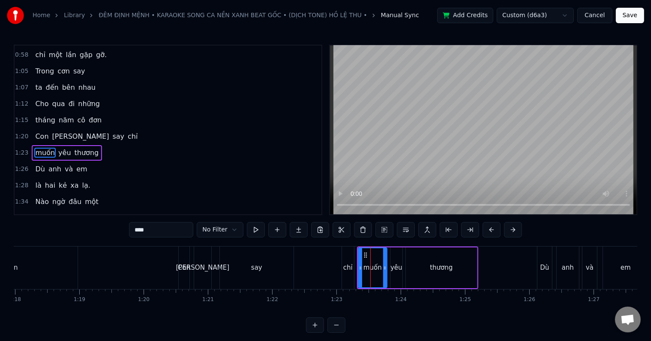
scroll to position [129, 0]
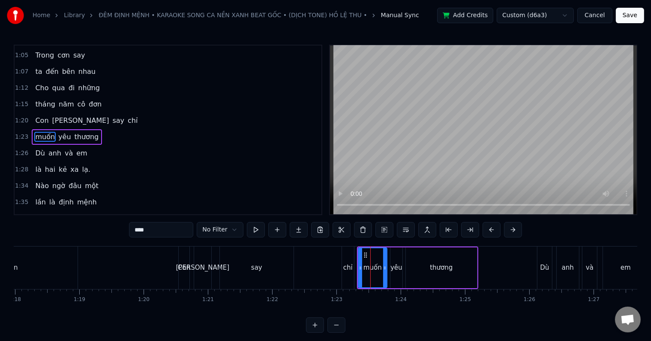
click at [544, 268] on div "Dù" at bounding box center [544, 267] width 9 height 10
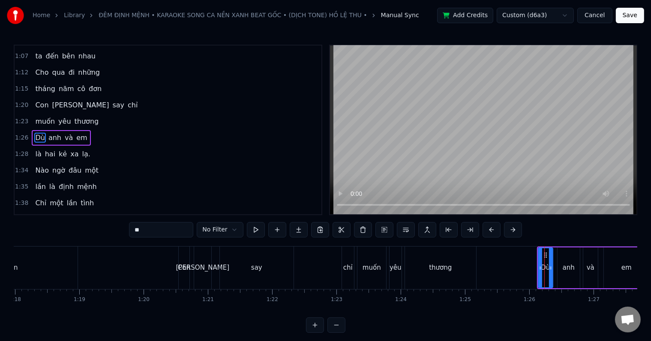
scroll to position [0, 5341]
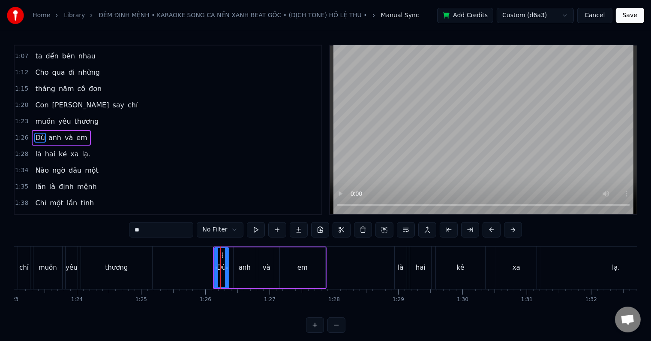
click at [244, 271] on div "anh" at bounding box center [245, 267] width 12 height 10
click at [301, 270] on div "em" at bounding box center [303, 267] width 10 height 10
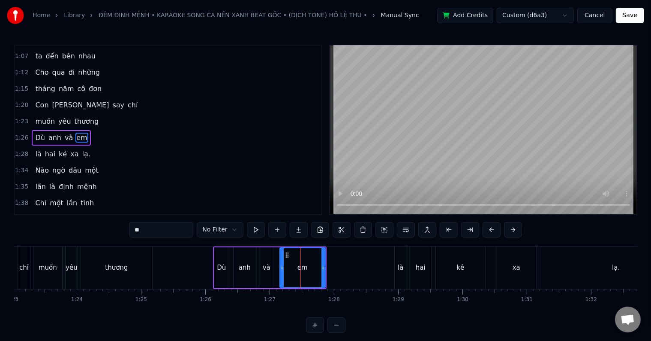
scroll to position [0, 5584]
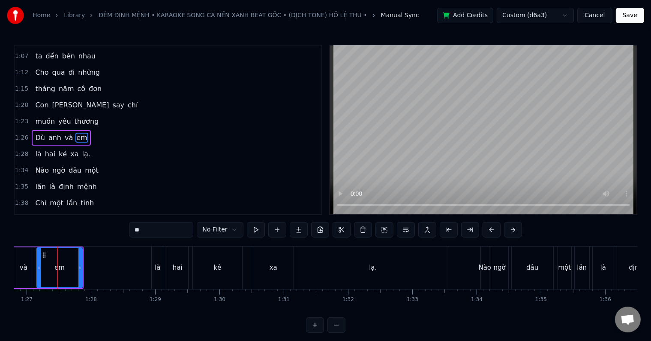
click at [488, 265] on div "Nào" at bounding box center [485, 267] width 13 height 10
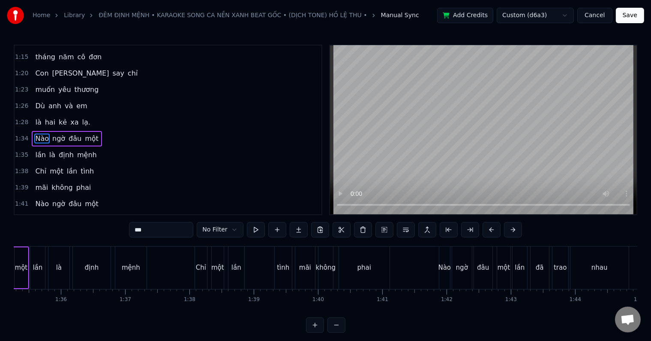
scroll to position [0, 6198]
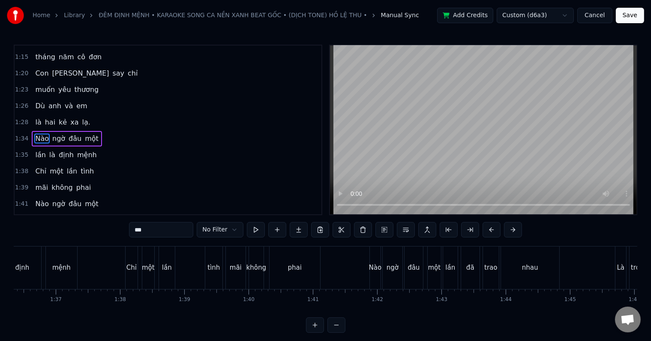
click at [371, 266] on div "Nào" at bounding box center [375, 267] width 13 height 10
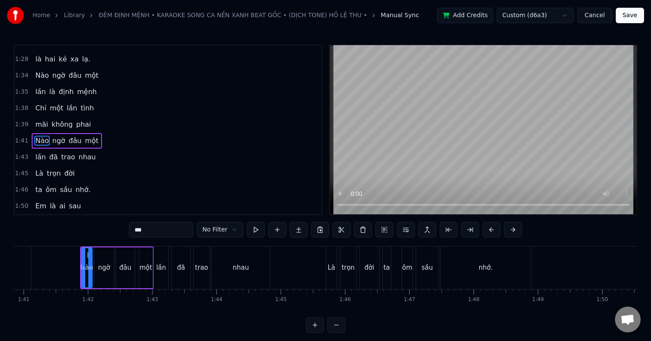
scroll to position [0, 6546]
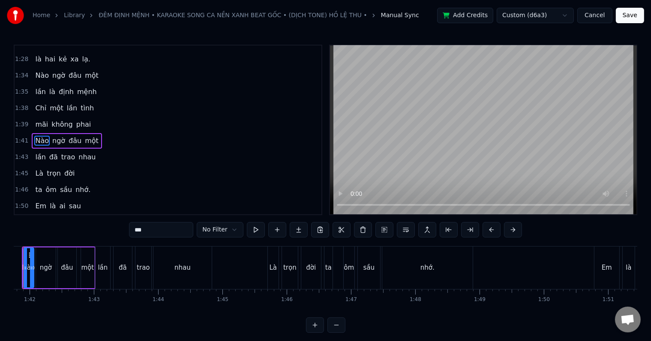
click at [601, 268] on div "Em" at bounding box center [607, 267] width 25 height 42
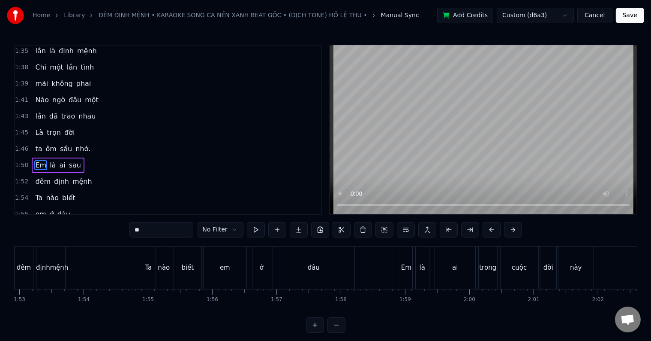
scroll to position [0, 7276]
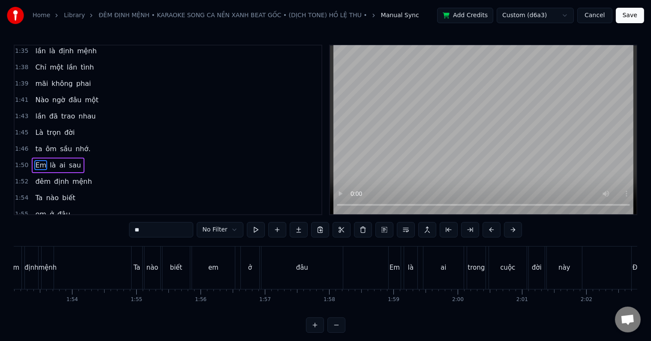
click at [396, 268] on div "Em" at bounding box center [395, 267] width 10 height 10
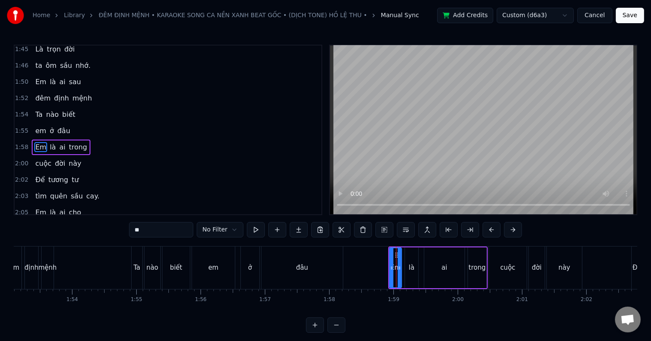
scroll to position [365, 0]
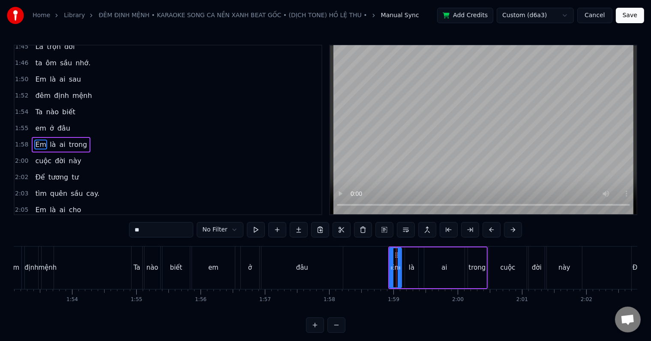
click at [155, 231] on input "**" at bounding box center [161, 229] width 64 height 15
drag, startPoint x: 126, startPoint y: 230, endPoint x: 118, endPoint y: 230, distance: 7.3
click at [118, 230] on div "0:34 Trong cơn say 0:37 anh đến bên em 0:42 Nghe chơi vơi 0:44 điên đảo con tim…" at bounding box center [326, 189] width 624 height 288
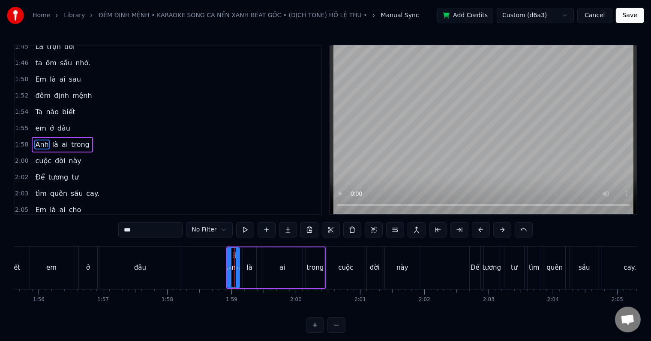
scroll to position [0, 7461]
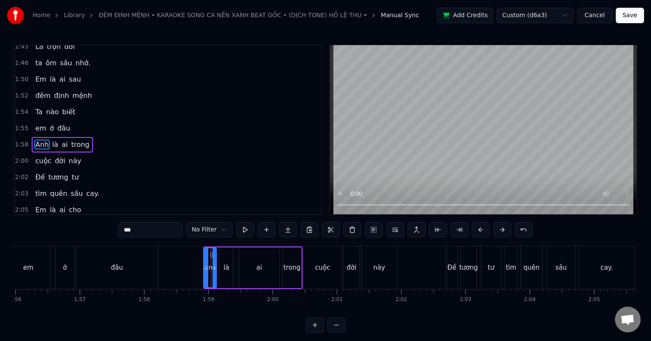
click at [453, 269] on div "Để" at bounding box center [452, 267] width 9 height 10
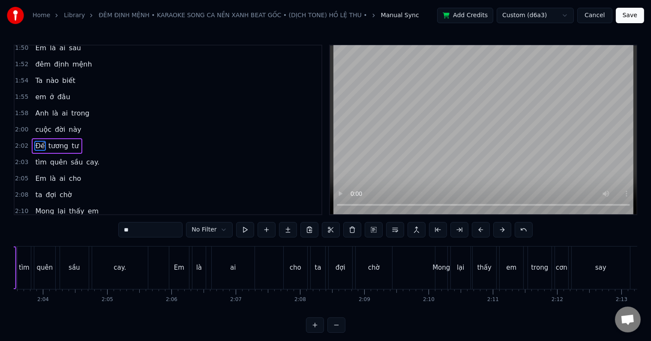
scroll to position [0, 7936]
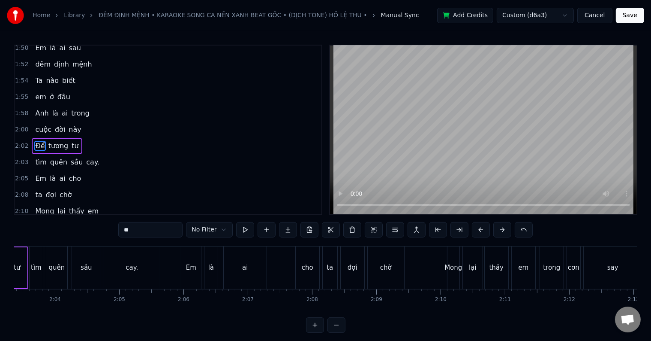
click at [194, 270] on div "Em" at bounding box center [191, 267] width 10 height 10
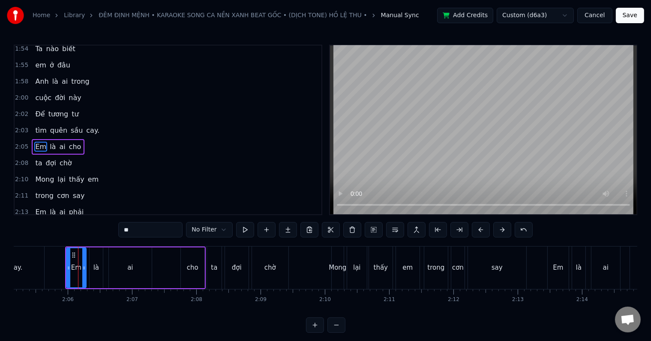
scroll to position [0, 8087]
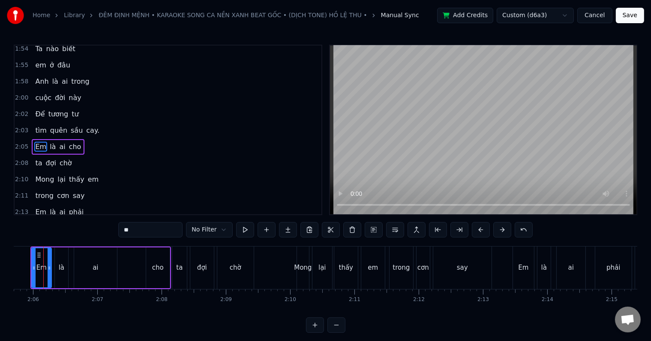
click at [531, 270] on div "Em" at bounding box center [523, 267] width 21 height 42
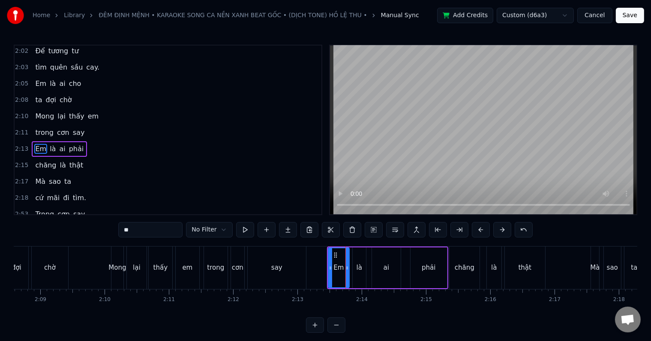
scroll to position [0, 8284]
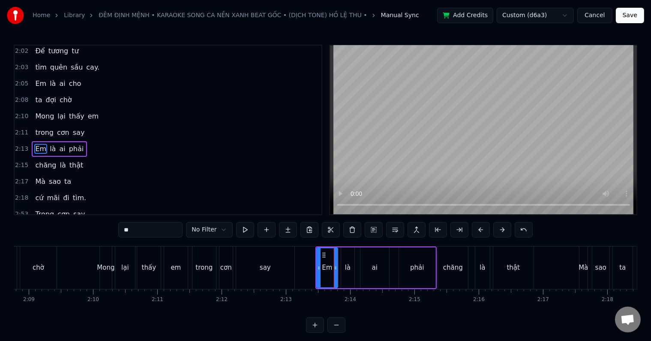
drag, startPoint x: 139, startPoint y: 229, endPoint x: 122, endPoint y: 229, distance: 16.7
click at [122, 229] on input "**" at bounding box center [150, 229] width 64 height 15
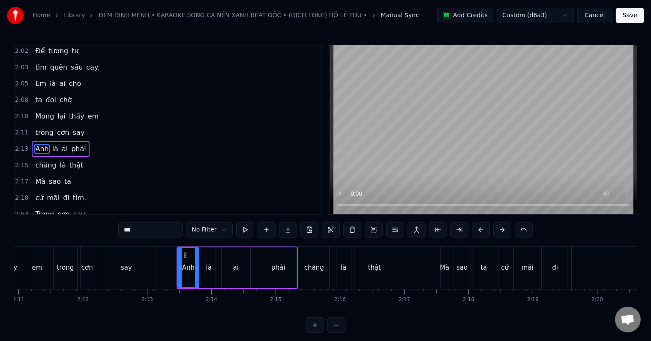
scroll to position [0, 8481]
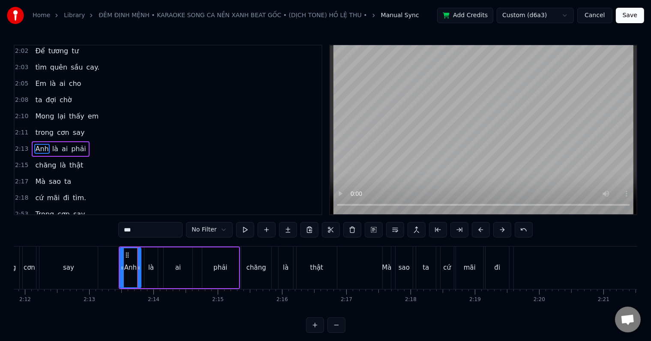
click at [429, 266] on div "ta" at bounding box center [426, 267] width 20 height 42
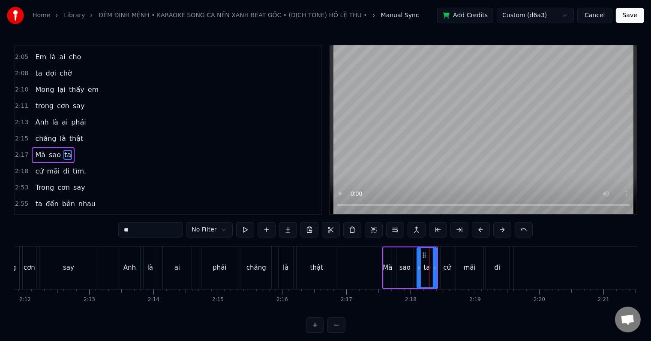
scroll to position [523, 0]
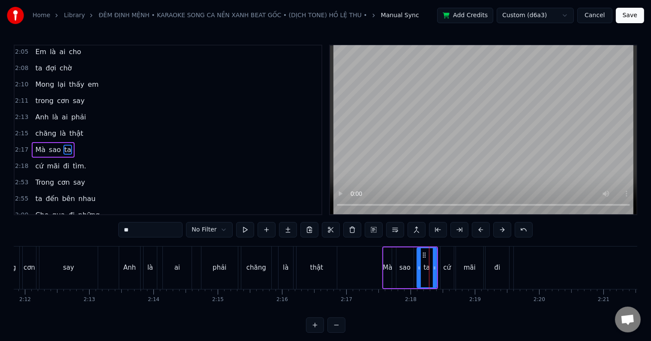
drag, startPoint x: 147, startPoint y: 232, endPoint x: 114, endPoint y: 224, distance: 33.9
click at [114, 224] on div "0:34 Trong cơn say 0:37 anh đến bên em 0:42 Nghe chơi vơi 0:44 điên đảo con tim…" at bounding box center [326, 189] width 624 height 288
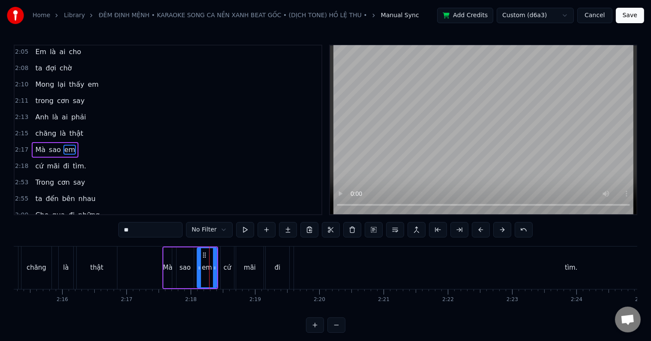
scroll to position [0, 8921]
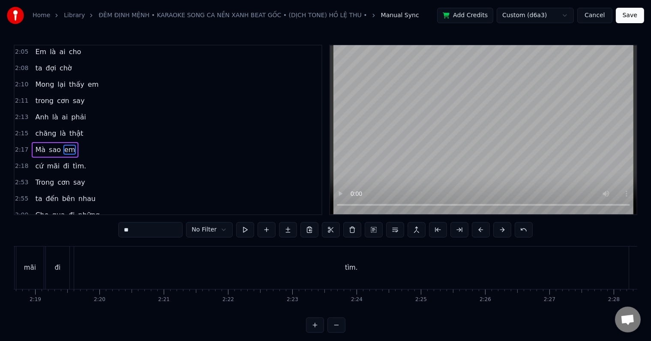
click at [355, 268] on div "tìm." at bounding box center [351, 267] width 12 height 10
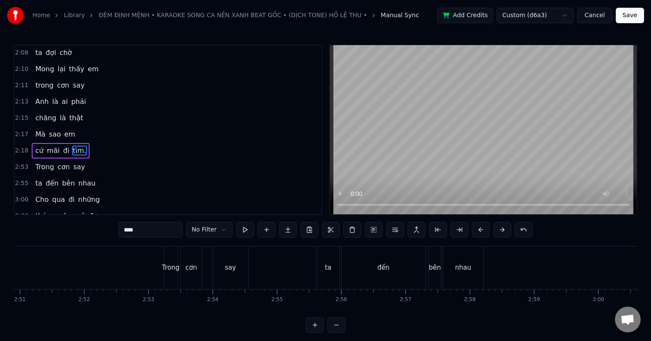
scroll to position [0, 11053]
click at [117, 272] on div "Trong" at bounding box center [112, 267] width 13 height 42
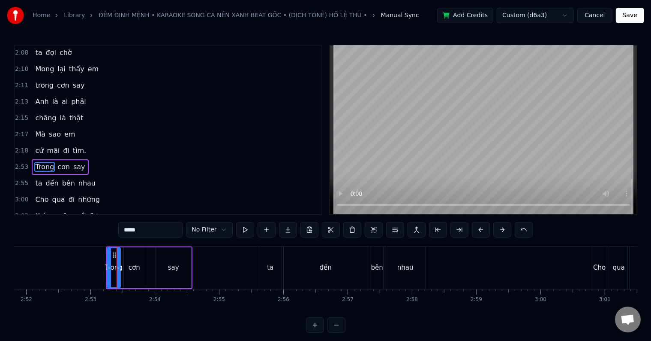
scroll to position [555, 0]
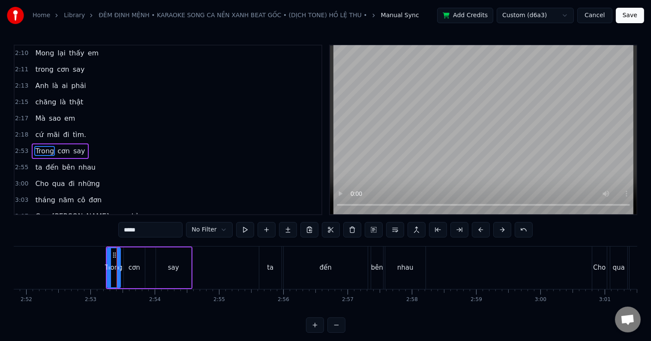
click at [597, 273] on div "Cho" at bounding box center [600, 267] width 15 height 42
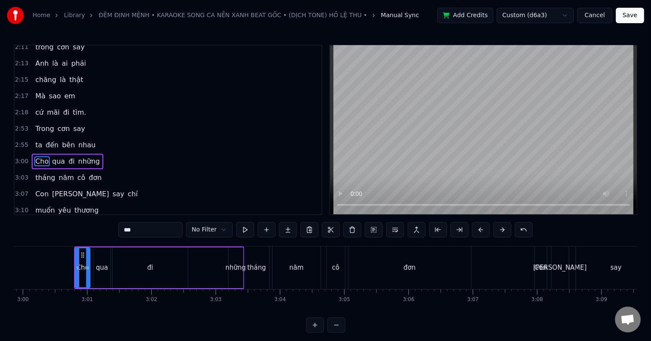
scroll to position [0, 11594]
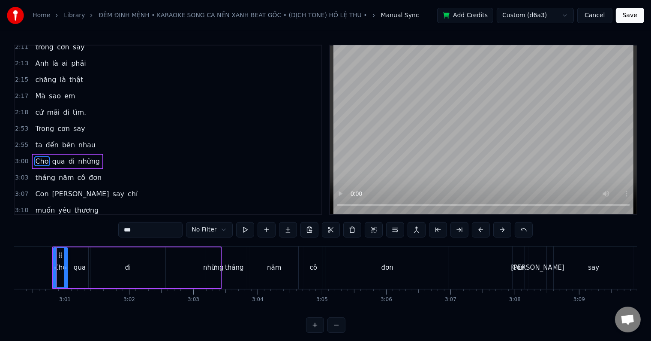
click at [599, 272] on div "say" at bounding box center [594, 267] width 80 height 42
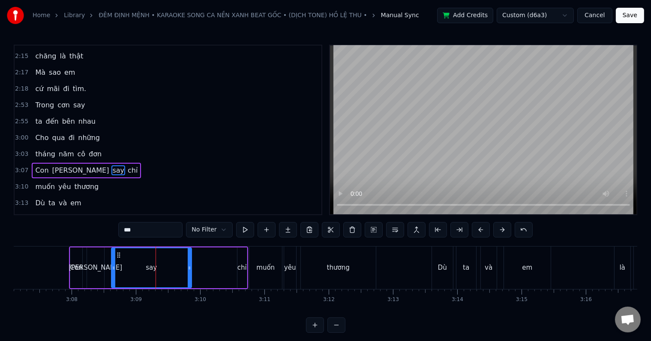
scroll to position [0, 12136]
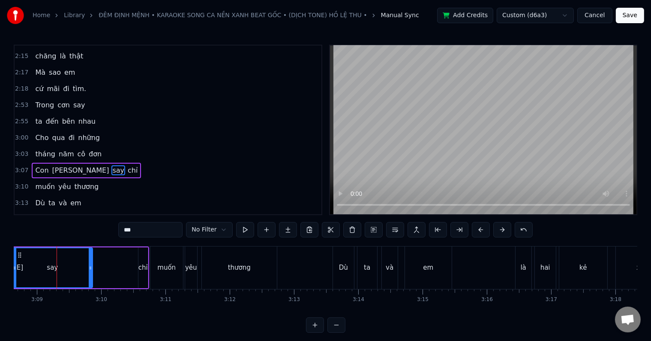
click at [587, 268] on div "kẻ" at bounding box center [584, 267] width 8 height 10
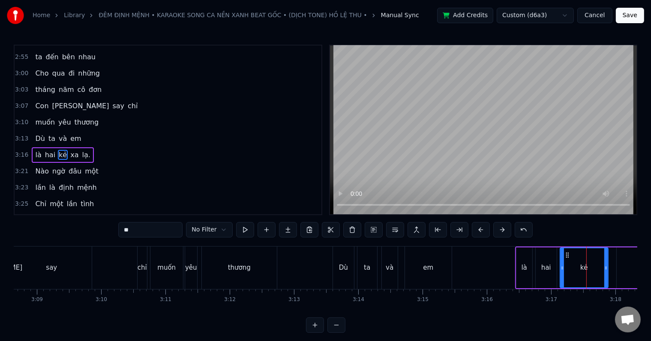
scroll to position [665, 0]
click at [340, 273] on div "Dù" at bounding box center [343, 267] width 21 height 42
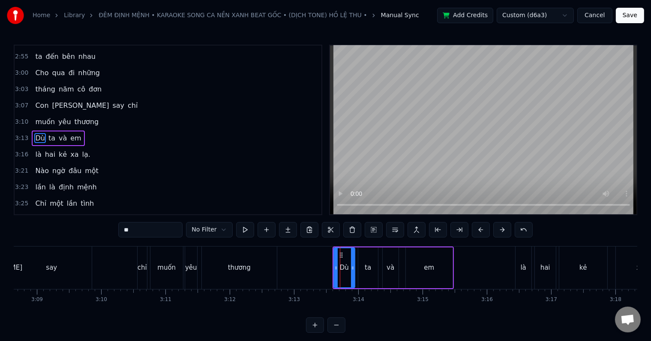
scroll to position [649, 0]
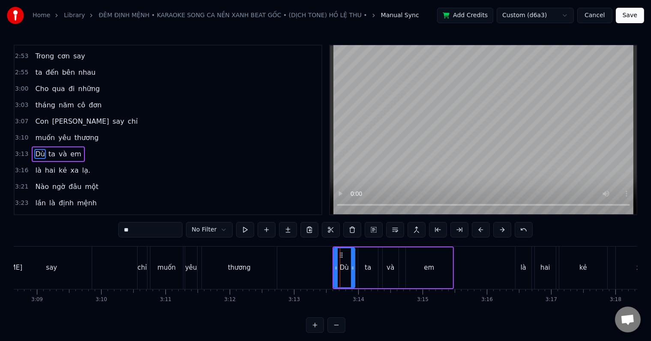
click at [250, 274] on div "thương" at bounding box center [239, 267] width 75 height 42
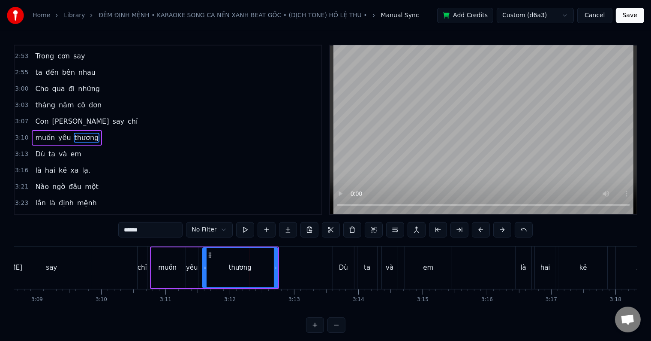
scroll to position [633, 0]
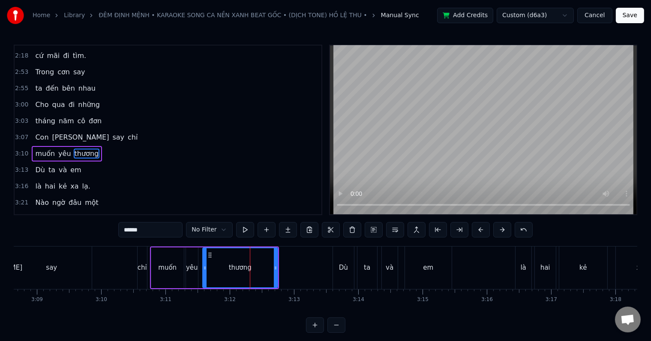
click at [345, 270] on div "Dù" at bounding box center [343, 267] width 9 height 10
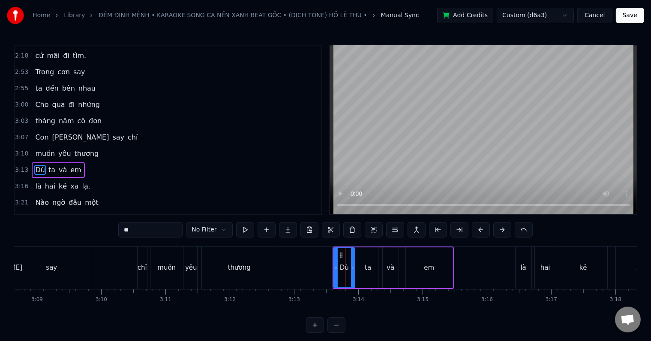
scroll to position [649, 0]
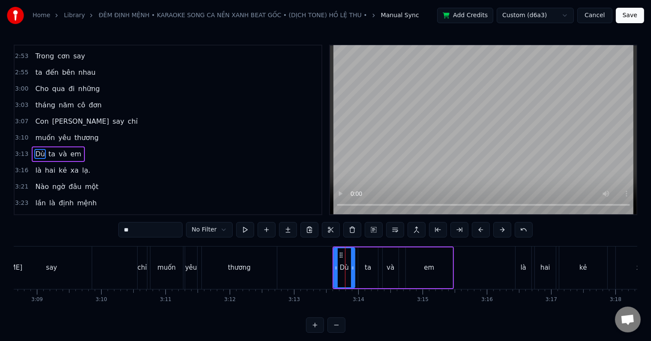
click at [365, 269] on div "ta" at bounding box center [369, 267] width 20 height 41
drag, startPoint x: 148, startPoint y: 234, endPoint x: 106, endPoint y: 232, distance: 41.3
click at [106, 232] on div "0:34 Trong cơn say 0:37 anh đến bên em 0:42 Nghe chơi vơi 0:44 điên đảo con tim…" at bounding box center [326, 189] width 624 height 288
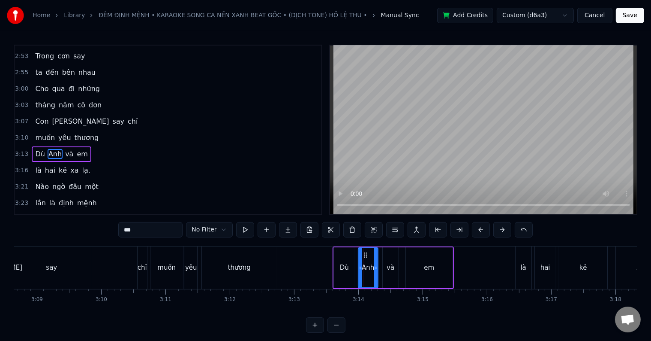
click at [131, 232] on input "***" at bounding box center [150, 229] width 64 height 15
drag, startPoint x: 149, startPoint y: 231, endPoint x: 103, endPoint y: 231, distance: 46.3
click at [103, 231] on div "0:34 Trong cơn say 0:37 anh đến bên em 0:42 Nghe chơi vơi 0:44 điên đảo con tim…" at bounding box center [326, 189] width 624 height 288
click at [588, 268] on div "kẻ" at bounding box center [584, 267] width 48 height 42
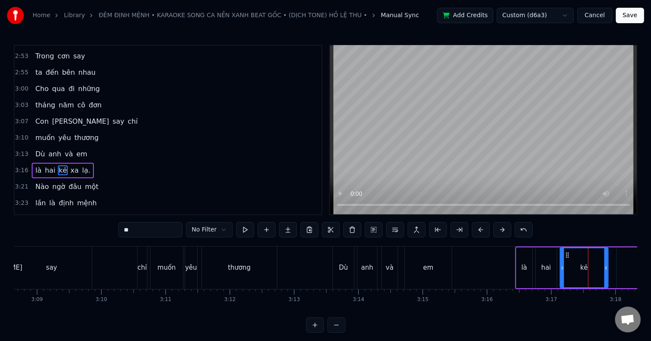
scroll to position [665, 0]
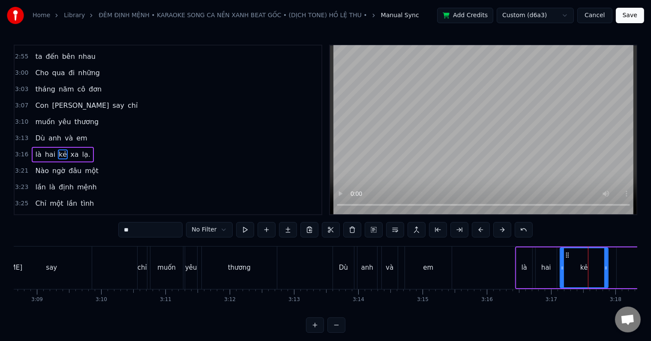
click at [619, 270] on div "xa" at bounding box center [641, 267] width 49 height 41
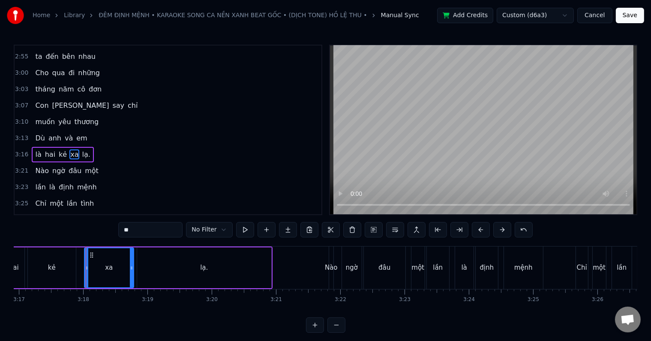
scroll to position [0, 12698]
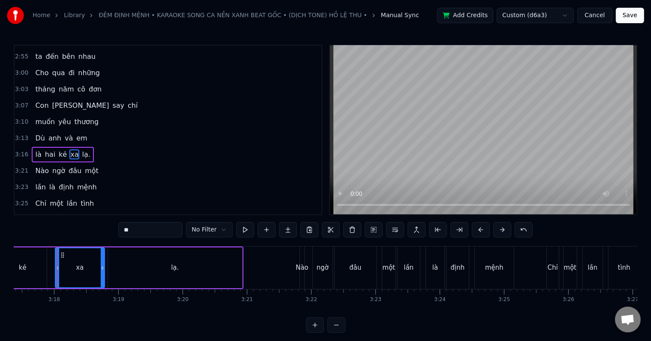
click at [154, 275] on div "lạ." at bounding box center [175, 267] width 134 height 41
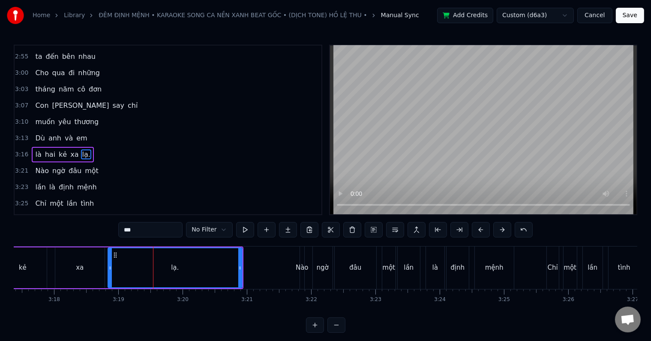
click at [301, 270] on div "Nào" at bounding box center [302, 267] width 13 height 10
type input "***"
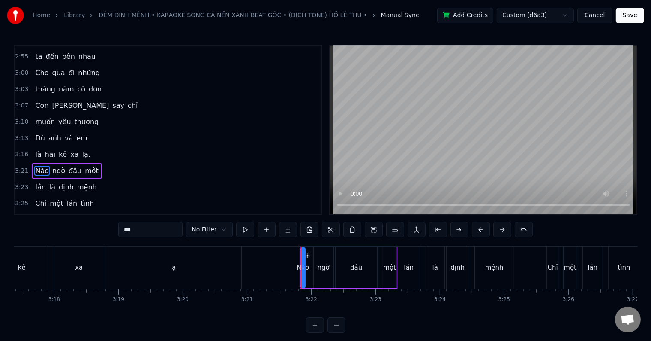
scroll to position [681, 0]
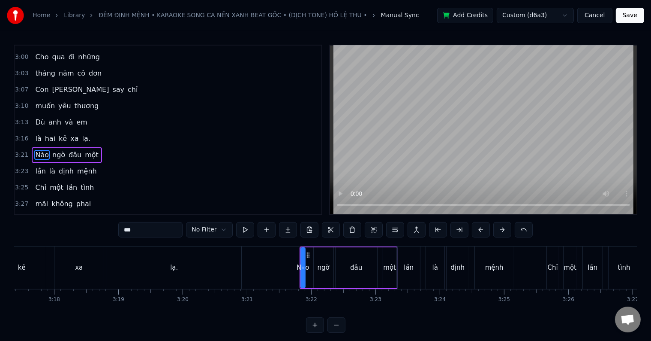
click at [624, 266] on div "tình" at bounding box center [624, 267] width 12 height 10
click at [302, 266] on div at bounding box center [301, 267] width 0 height 42
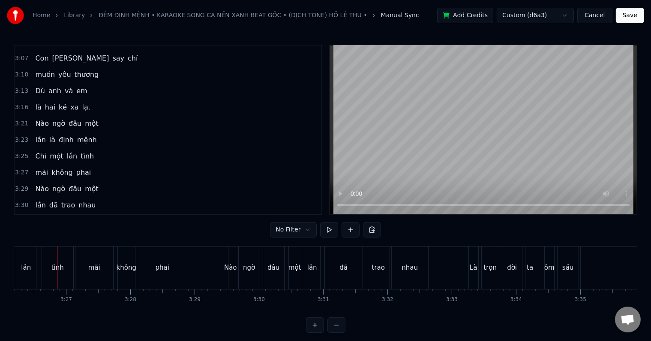
scroll to position [0, 13265]
click at [230, 270] on div "Nào" at bounding box center [230, 267] width 13 height 10
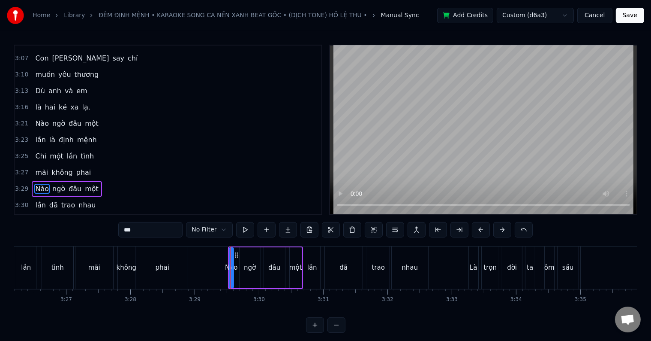
scroll to position [744, 0]
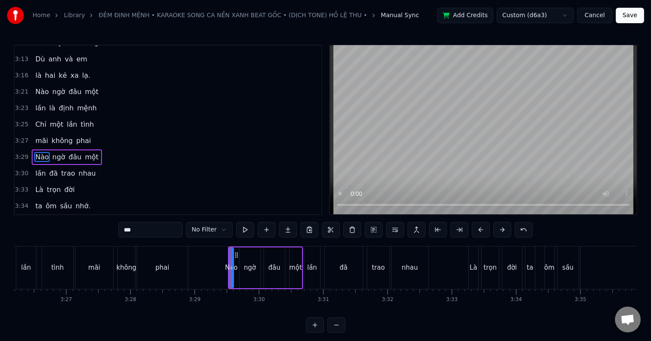
click at [608, 270] on div "nhớ." at bounding box center [658, 267] width 154 height 42
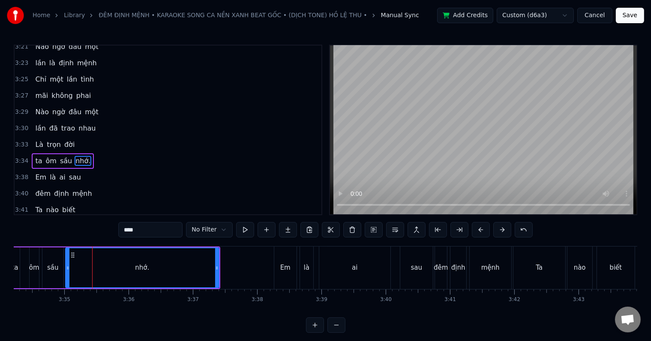
scroll to position [0, 13817]
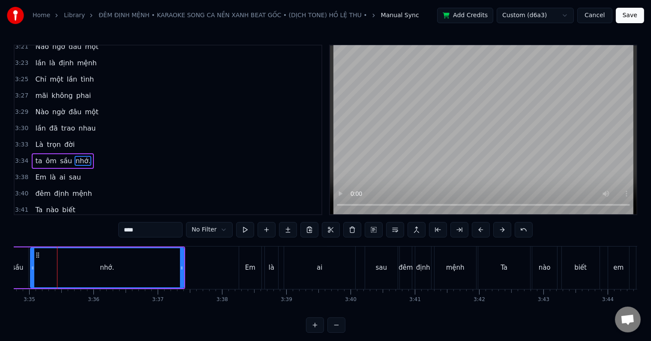
click at [255, 273] on div "Em" at bounding box center [250, 267] width 22 height 42
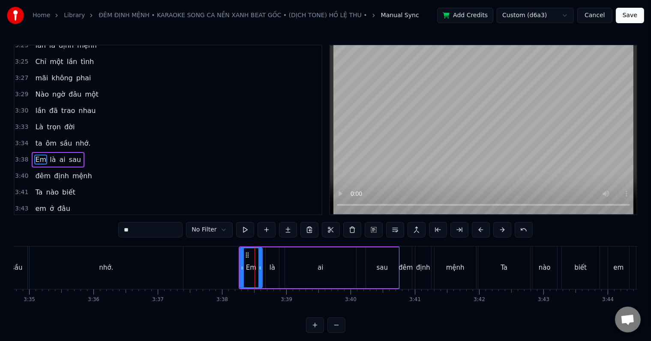
scroll to position [807, 0]
click at [620, 272] on div "em" at bounding box center [619, 267] width 21 height 42
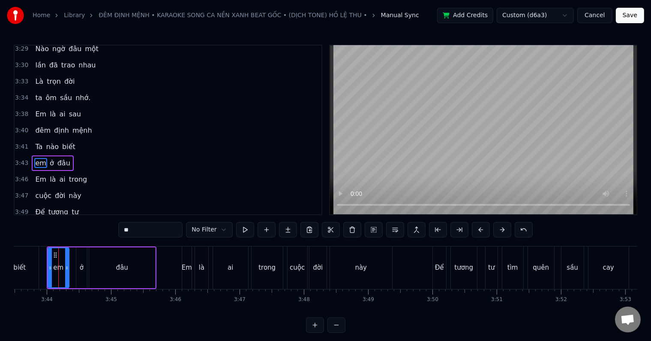
scroll to position [0, 14380]
click at [184, 271] on div "Em" at bounding box center [185, 267] width 10 height 10
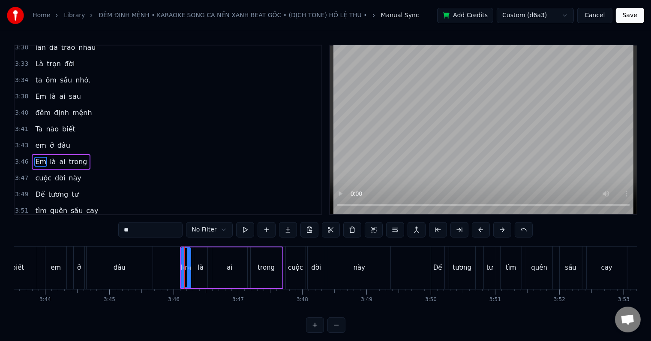
scroll to position [870, 0]
drag, startPoint x: 142, startPoint y: 233, endPoint x: 115, endPoint y: 231, distance: 27.5
click at [115, 231] on div "0:34 Trong cơn say 0:37 anh đến bên em 0:42 Nghe chơi vơi 0:44 điên đảo con tim…" at bounding box center [326, 189] width 624 height 288
click at [611, 271] on div "cay" at bounding box center [607, 267] width 11 height 10
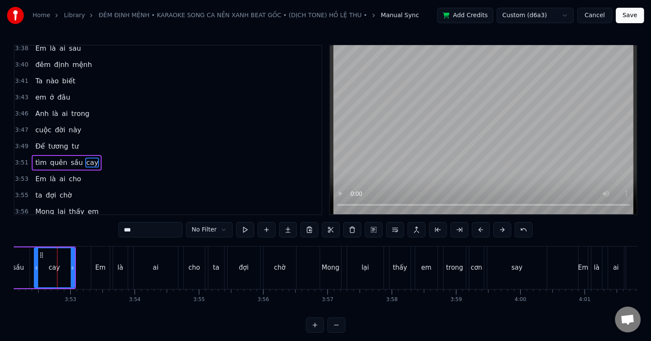
scroll to position [0, 14934]
click at [98, 274] on div "Em" at bounding box center [100, 267] width 18 height 42
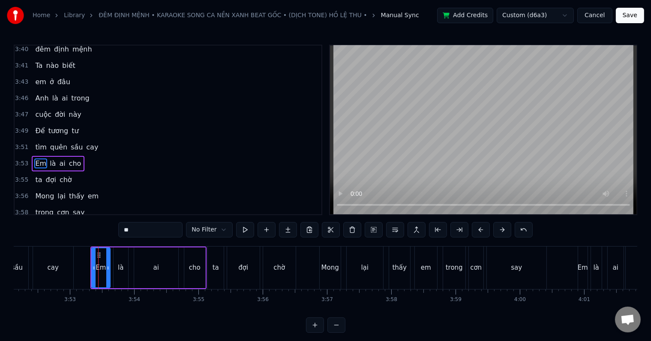
click at [584, 267] on div "Em" at bounding box center [583, 267] width 10 height 10
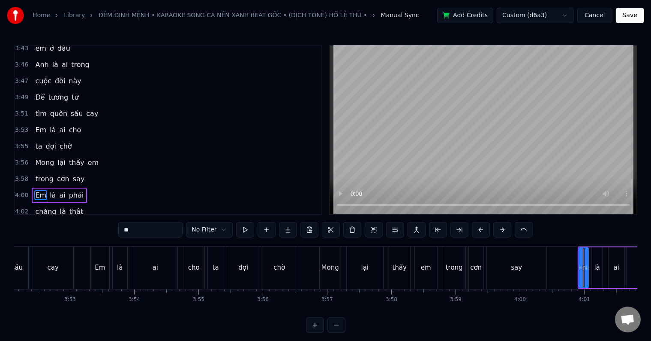
scroll to position [997, 0]
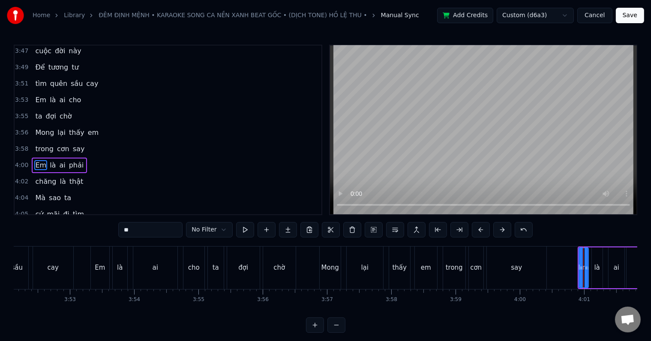
drag, startPoint x: 150, startPoint y: 233, endPoint x: 106, endPoint y: 229, distance: 44.3
click at [106, 229] on div "0:34 Trong cơn say 0:37 anh đến bên em 0:42 Nghe chơi vơi 0:44 điên đảo con tim…" at bounding box center [326, 189] width 624 height 288
click at [629, 274] on div "phải" at bounding box center [653, 267] width 53 height 41
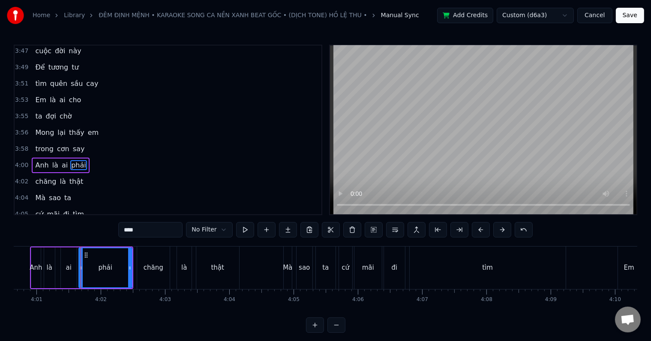
scroll to position [0, 15506]
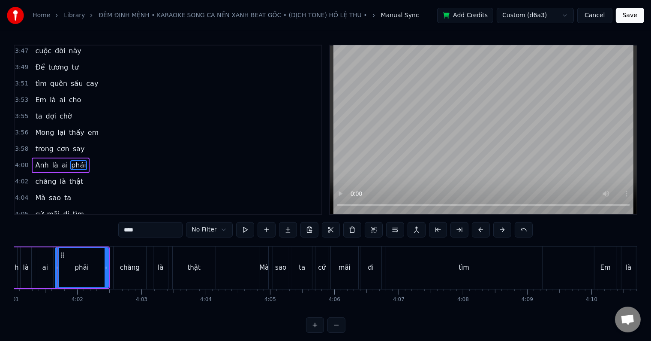
click at [300, 268] on div "ta" at bounding box center [302, 267] width 6 height 10
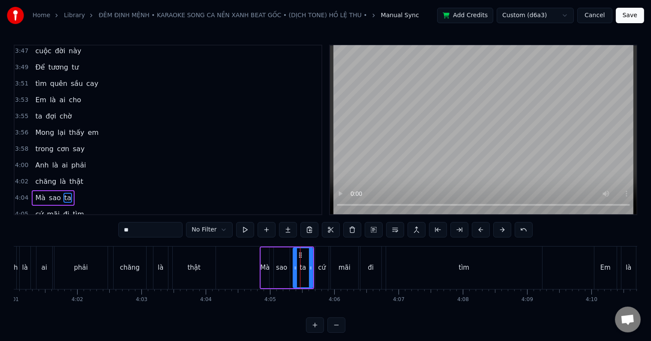
scroll to position [1028, 0]
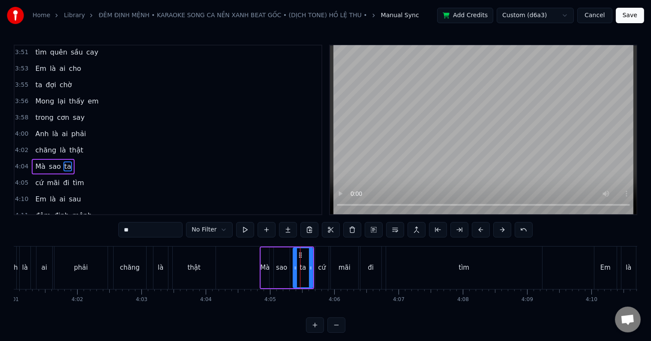
drag, startPoint x: 137, startPoint y: 229, endPoint x: 106, endPoint y: 230, distance: 30.9
click at [106, 230] on div "0:34 Trong cơn say 0:37 anh đến bên em 0:42 Nghe chơi vơi 0:44 điên đảo con tim…" at bounding box center [326, 189] width 624 height 288
click at [603, 270] on div "Em" at bounding box center [606, 267] width 10 height 10
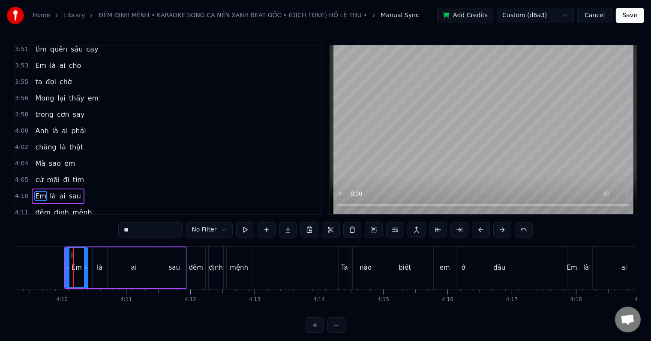
scroll to position [0, 16052]
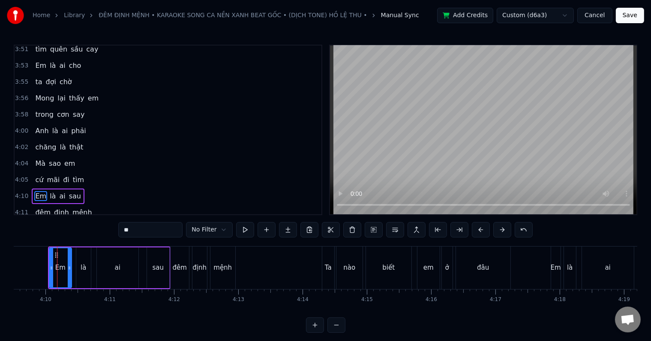
click at [625, 271] on div "ai" at bounding box center [608, 267] width 52 height 42
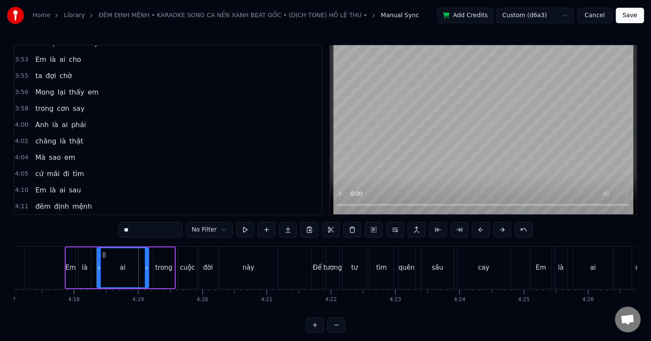
scroll to position [0, 16535]
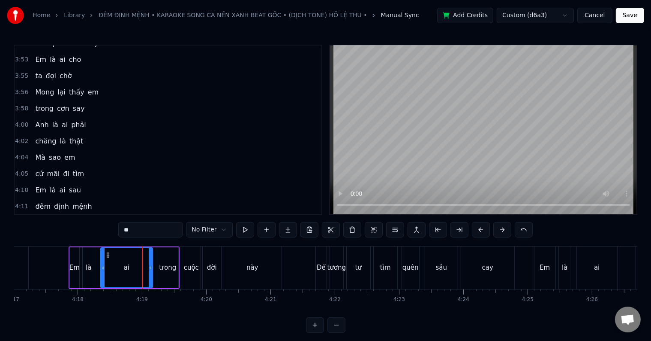
click at [74, 270] on div "Em" at bounding box center [74, 267] width 10 height 10
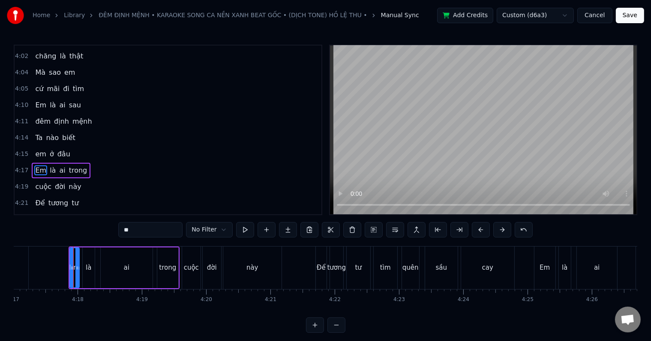
scroll to position [1123, 0]
drag, startPoint x: 144, startPoint y: 232, endPoint x: 111, endPoint y: 231, distance: 33.0
click at [111, 231] on div "0:34 Trong cơn say 0:37 anh đến bên em 0:42 Nghe chơi vơi 0:44 điên đảo con tim…" at bounding box center [326, 189] width 624 height 288
click at [495, 268] on div "cay" at bounding box center [487, 267] width 53 height 42
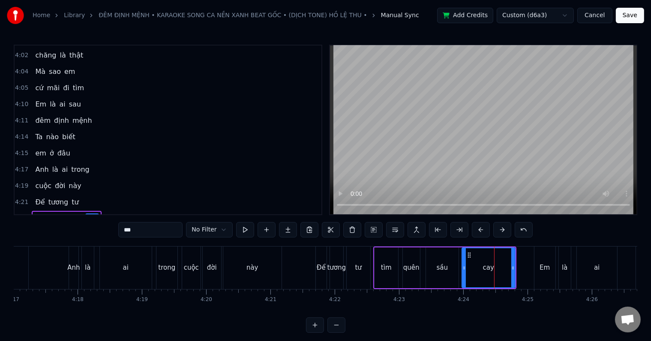
scroll to position [1170, 0]
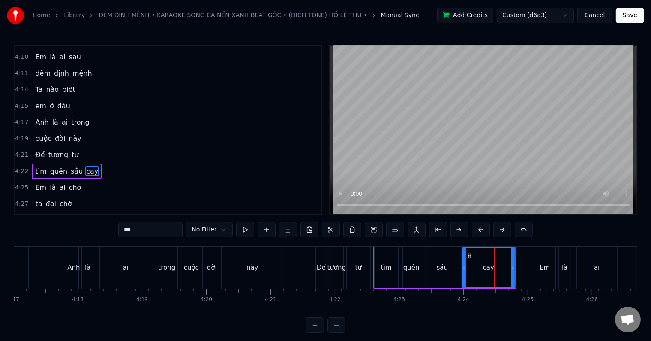
click at [542, 266] on div "Em" at bounding box center [545, 267] width 10 height 10
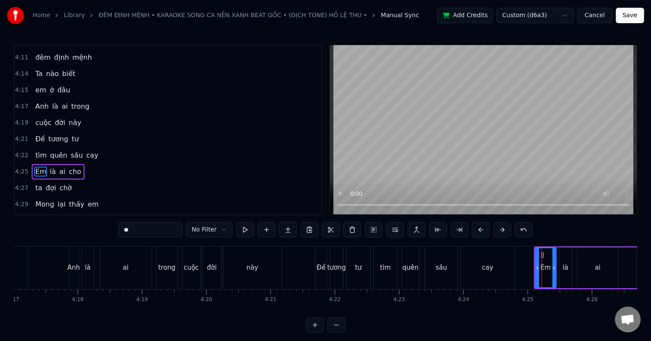
scroll to position [0, 16765]
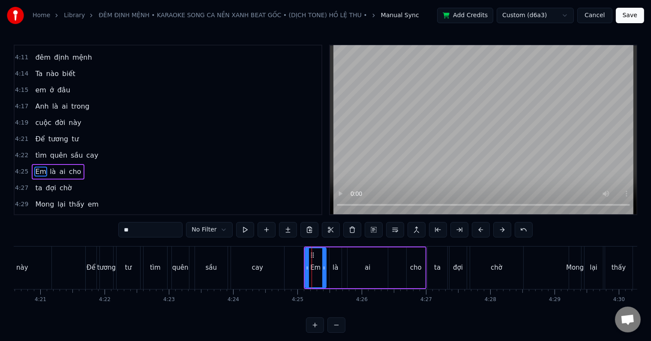
click at [501, 276] on div "chờ" at bounding box center [497, 267] width 53 height 42
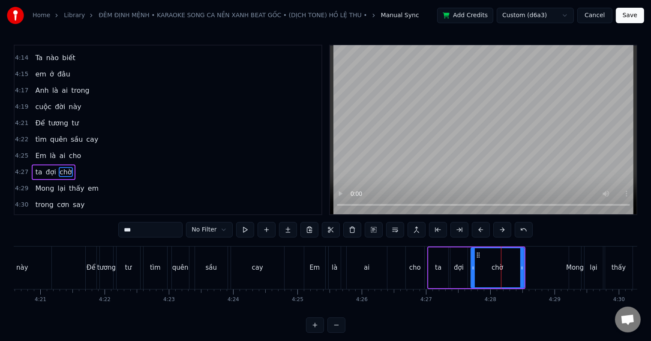
click at [572, 273] on div "Mong" at bounding box center [576, 267] width 12 height 42
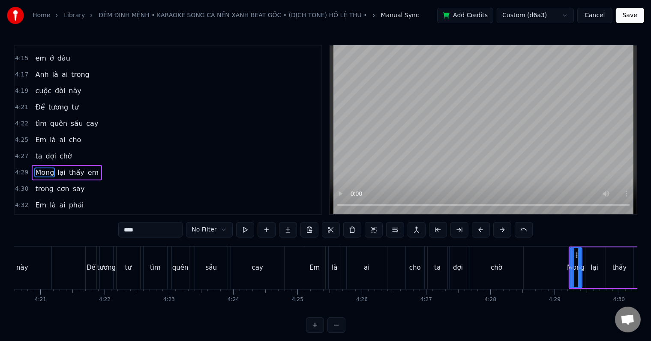
click at [621, 271] on div "thấy" at bounding box center [620, 267] width 14 height 10
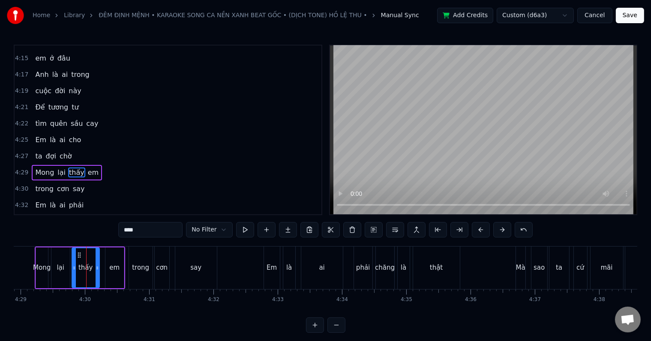
scroll to position [0, 17329]
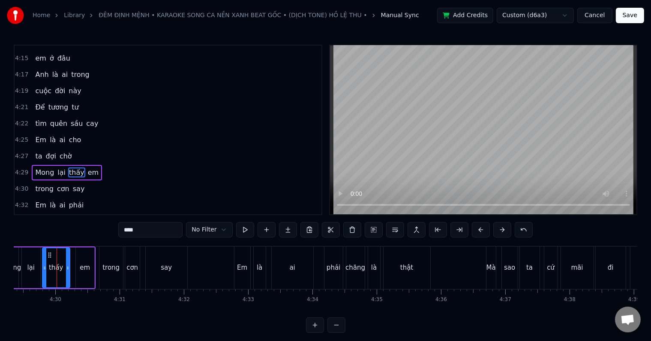
click at [243, 269] on div "Em" at bounding box center [242, 267] width 10 height 10
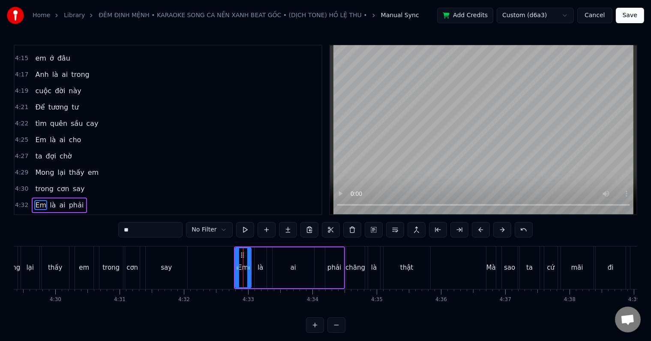
scroll to position [1249, 0]
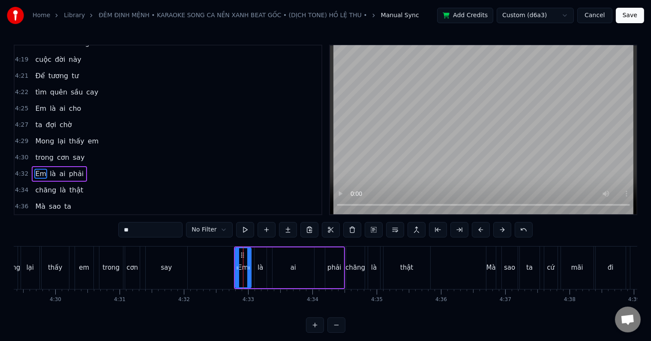
drag, startPoint x: 149, startPoint y: 232, endPoint x: 113, endPoint y: 232, distance: 36.5
click at [113, 232] on div "0:34 Trong cơn say 0:37 anh đến bên em 0:42 Nghe chơi vơi 0:44 điên đảo con tim…" at bounding box center [326, 189] width 624 height 288
click at [404, 273] on div "thật" at bounding box center [407, 267] width 47 height 42
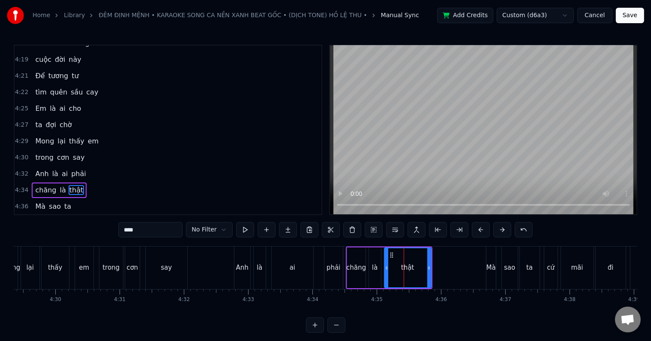
scroll to position [1252, 0]
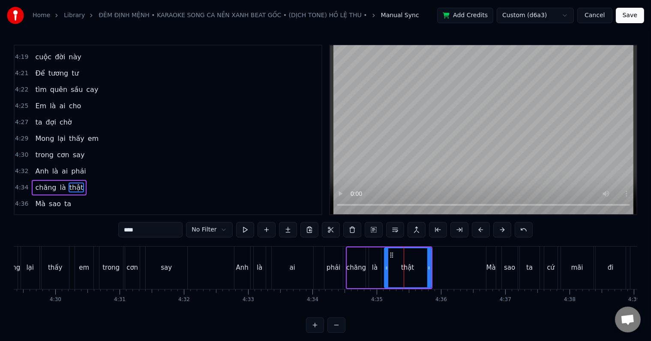
click at [530, 269] on div "ta" at bounding box center [530, 267] width 6 height 10
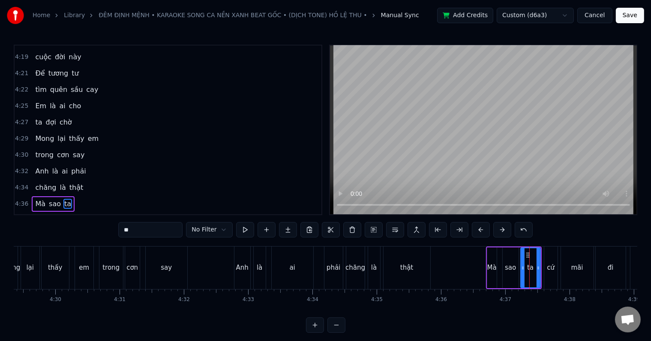
click at [403, 271] on div "thật" at bounding box center [407, 267] width 13 height 10
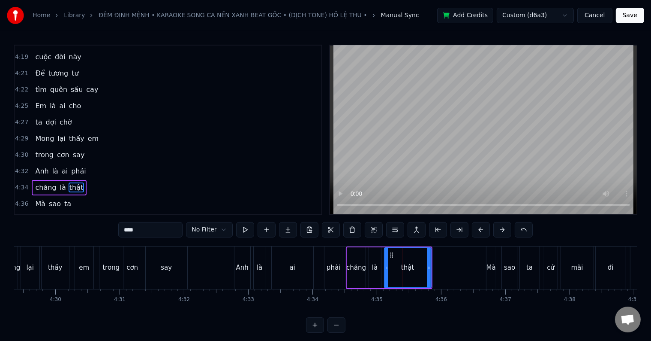
click at [241, 268] on div "Anh" at bounding box center [242, 267] width 12 height 10
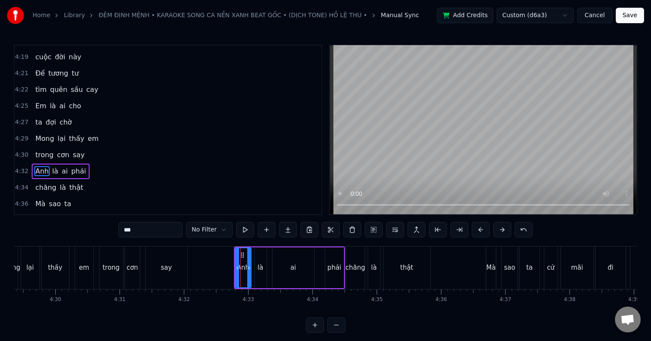
scroll to position [1249, 0]
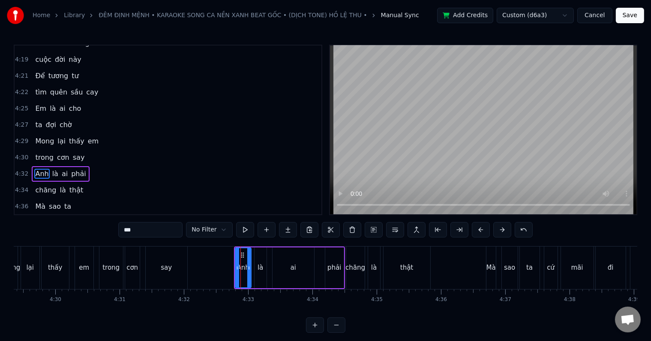
click at [398, 272] on div "thật" at bounding box center [407, 267] width 47 height 42
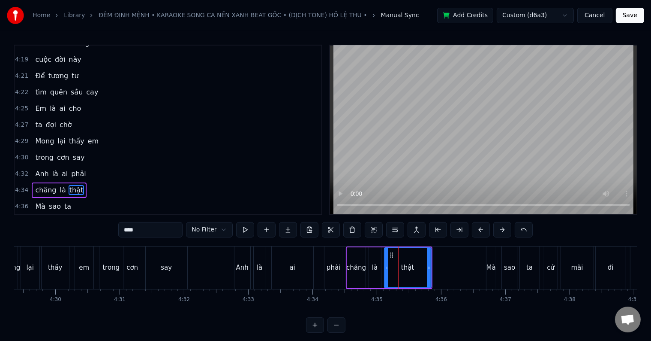
scroll to position [1252, 0]
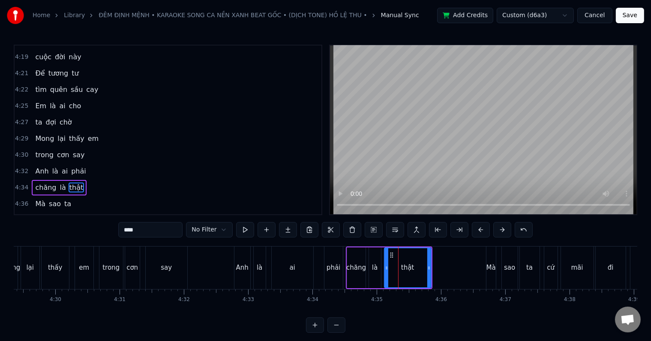
click at [492, 268] on div "Mà" at bounding box center [491, 267] width 9 height 10
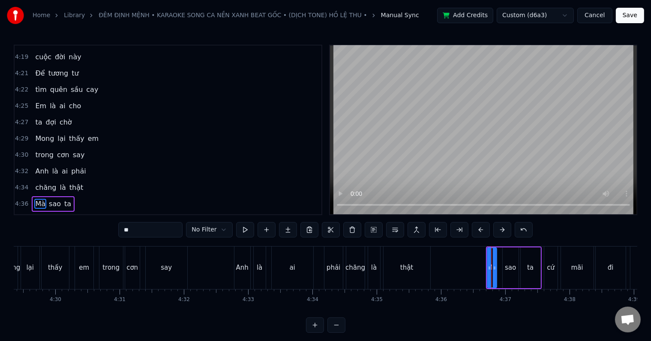
click at [638, 271] on div "Home Library ĐÊM ĐỊNH MỆNH • KARAOKE SONG CA NỀN XANH BEAT GỐC • (DỊCH TONE) HỒ…" at bounding box center [325, 166] width 651 height 332
click at [636, 271] on div "tìm." at bounding box center [662, 267] width 63 height 42
type input "****"
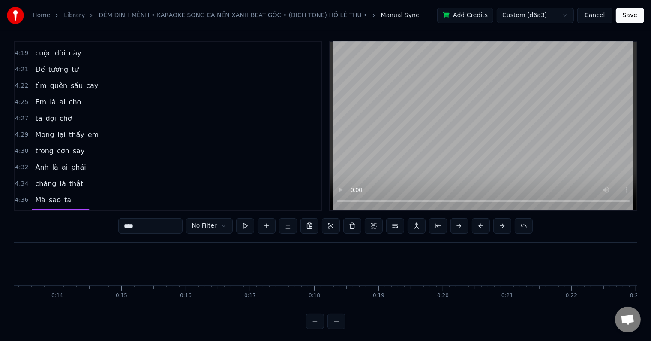
scroll to position [0, 0]
click at [631, 15] on button "Save" at bounding box center [630, 15] width 28 height 15
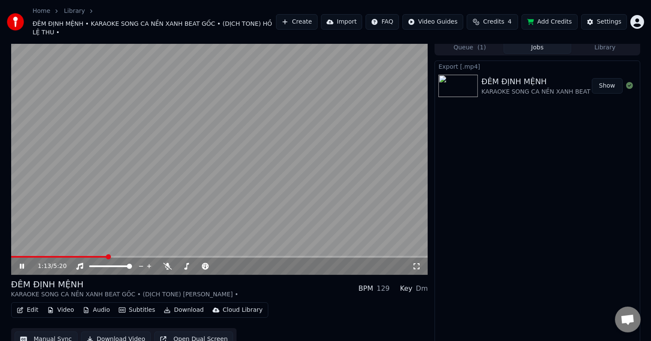
click at [63, 177] on video at bounding box center [219, 157] width 417 height 235
click at [19, 262] on icon at bounding box center [28, 265] width 20 height 7
click at [129, 331] on button "Download Video" at bounding box center [116, 338] width 70 height 15
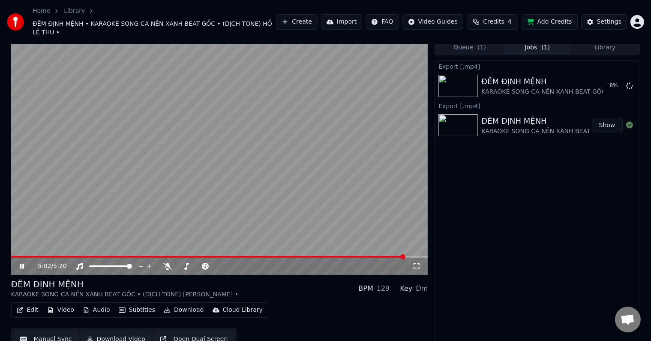
click at [81, 193] on video at bounding box center [219, 157] width 417 height 235
click at [502, 177] on div "Export [.mp4] ĐÊM ĐỊNH MỆNH KARAOKE SONG CA NỀN XANH BEAT GỐC • (DỊCH TONE) HỒ …" at bounding box center [537, 205] width 205 height 290
click at [608, 78] on button "Show" at bounding box center [607, 85] width 31 height 15
click at [78, 139] on video at bounding box center [219, 157] width 417 height 235
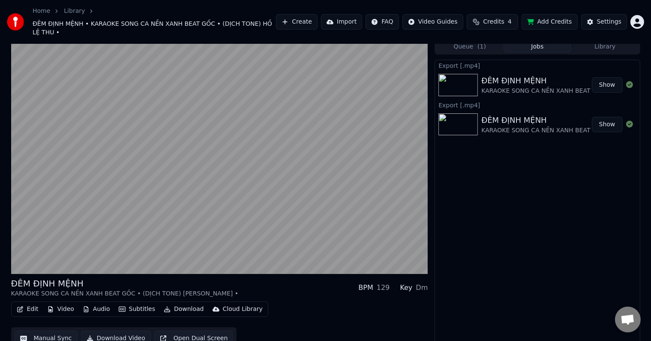
click at [95, 303] on button "Audio" at bounding box center [96, 309] width 34 height 12
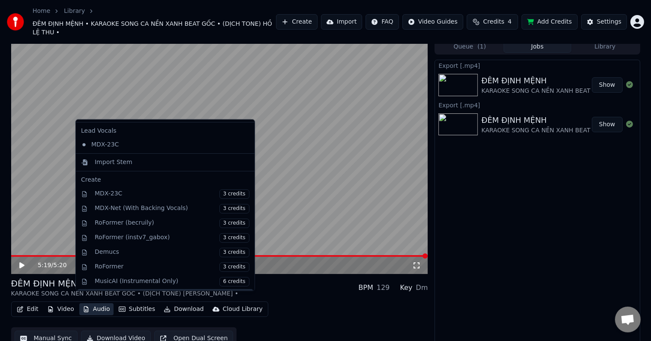
scroll to position [0, 0]
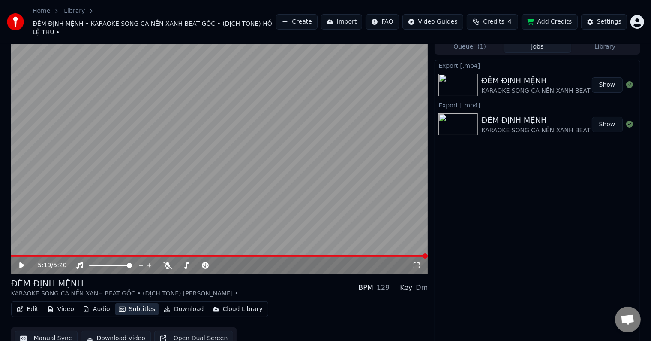
click at [134, 303] on button "Subtitles" at bounding box center [136, 309] width 43 height 12
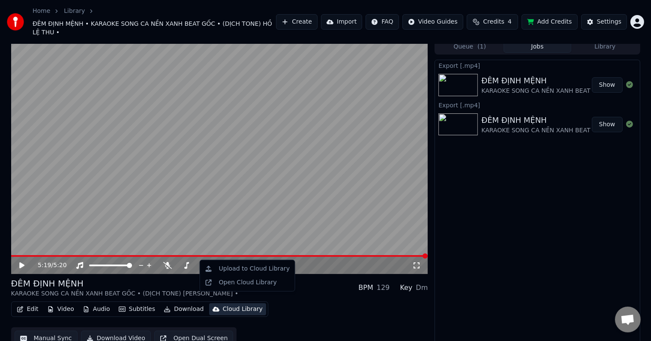
click at [262, 316] on div "Edit Video Audio Subtitles Download Cloud Library Manual Sync Download Video Op…" at bounding box center [219, 325] width 417 height 48
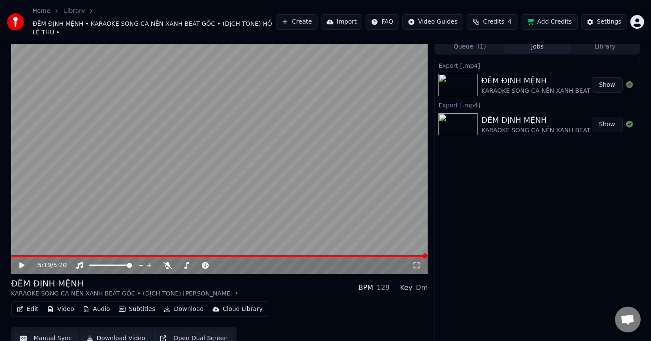
click at [638, 18] on html "Home Library ĐÊM ĐỊNH MỆNH • KARAOKE SONG CA NỀN XANH BEAT GỐC • (DỊCH TONE) HỒ…" at bounding box center [325, 165] width 651 height 341
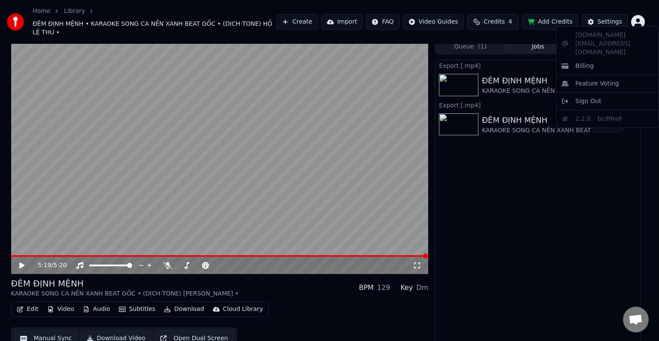
click at [492, 185] on html "Home Library ĐÊM ĐỊNH MỆNH • KARAOKE SONG CA NỀN XANH BEAT GỐC • (DỊCH TONE) HỒ…" at bounding box center [329, 165] width 659 height 341
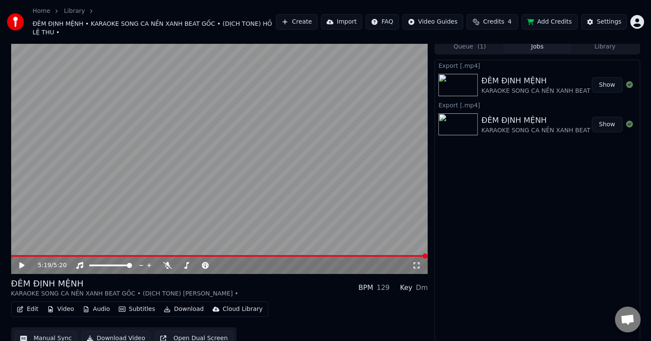
click at [636, 19] on html "Home Library ĐÊM ĐỊNH MỆNH • KARAOKE SONG CA NỀN XANH BEAT GỐC • (DỊCH TONE) HỒ…" at bounding box center [325, 165] width 651 height 341
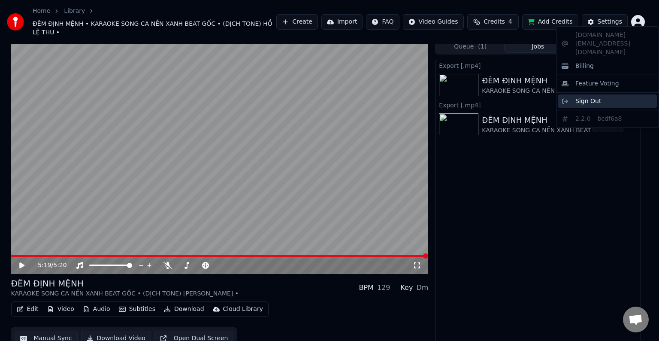
click at [587, 97] on span "Sign Out" at bounding box center [588, 101] width 26 height 9
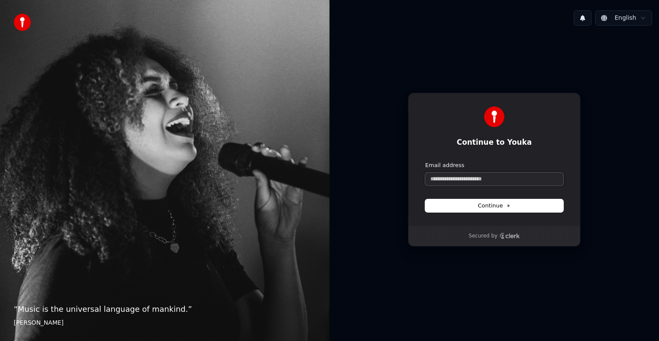
click at [465, 182] on input "Email address" at bounding box center [494, 178] width 138 height 13
click at [465, 181] on input "Email address" at bounding box center [494, 178] width 138 height 13
click at [449, 173] on input "*" at bounding box center [494, 178] width 138 height 13
drag, startPoint x: 449, startPoint y: 174, endPoint x: 401, endPoint y: 176, distance: 48.5
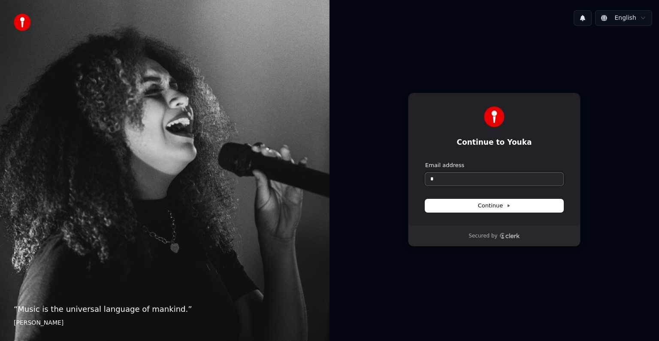
click at [401, 176] on div "Continue to Youka Continue with Google or Email address * Continue Secured by" at bounding box center [493, 170] width 329 height 274
paste input "**********"
click at [494, 204] on span "Continue" at bounding box center [494, 206] width 33 height 8
type input "**********"
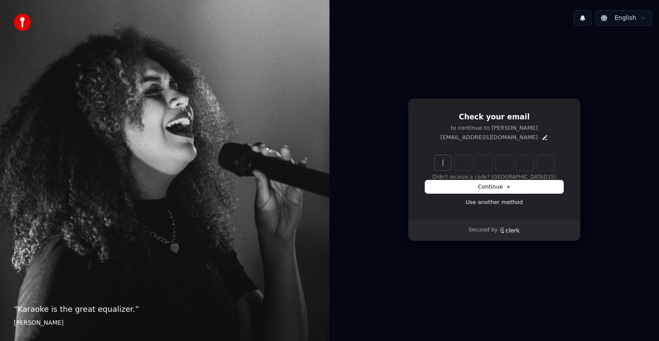
click at [437, 163] on input "Enter verification code" at bounding box center [502, 162] width 137 height 15
paste input "******"
type input "******"
